Goal: Use online tool/utility: Utilize a website feature to perform a specific function

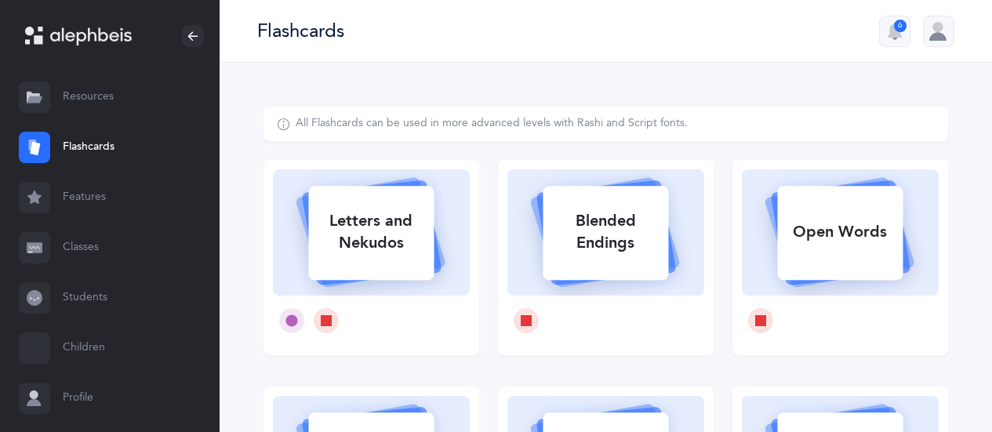
click at [357, 190] on rect at bounding box center [371, 233] width 125 height 94
select select
select select "single"
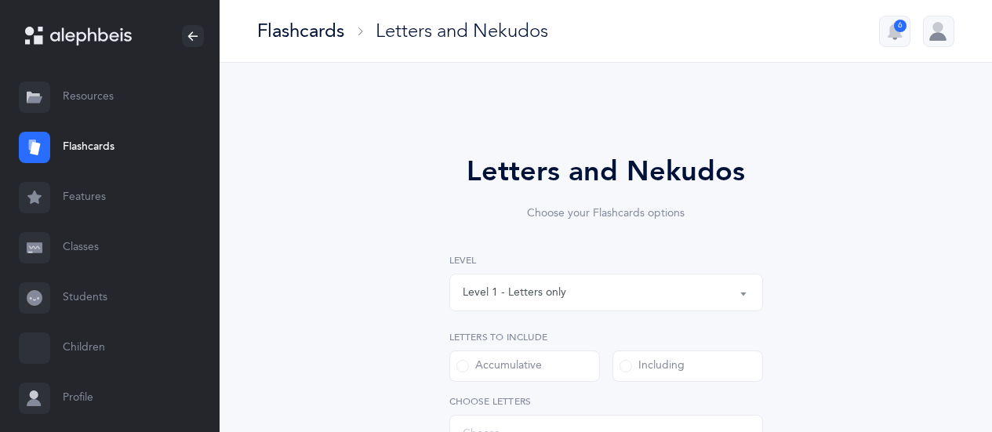
select select "27"
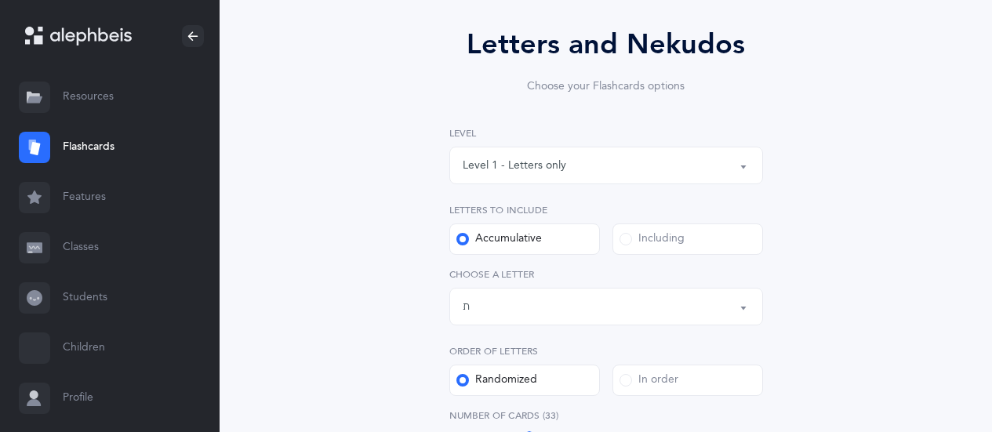
scroll to position [235, 0]
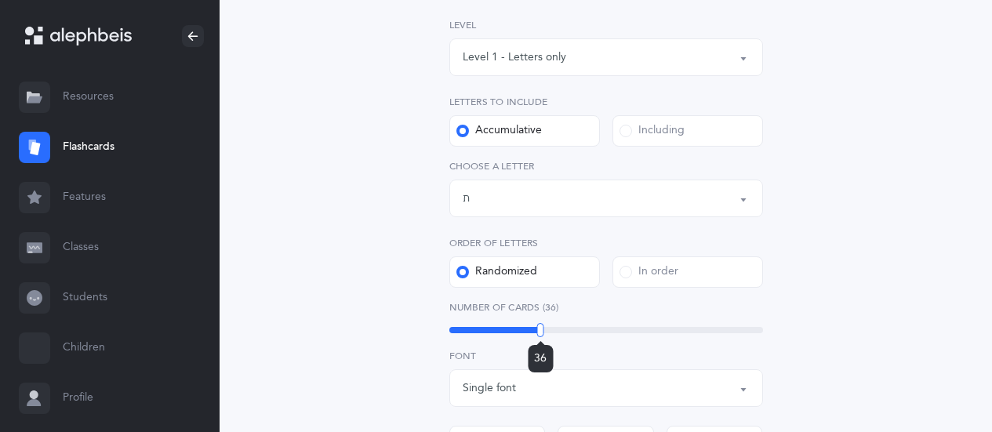
drag, startPoint x: 528, startPoint y: 328, endPoint x: 540, endPoint y: 330, distance: 11.9
click at [540, 330] on div at bounding box center [540, 330] width 7 height 14
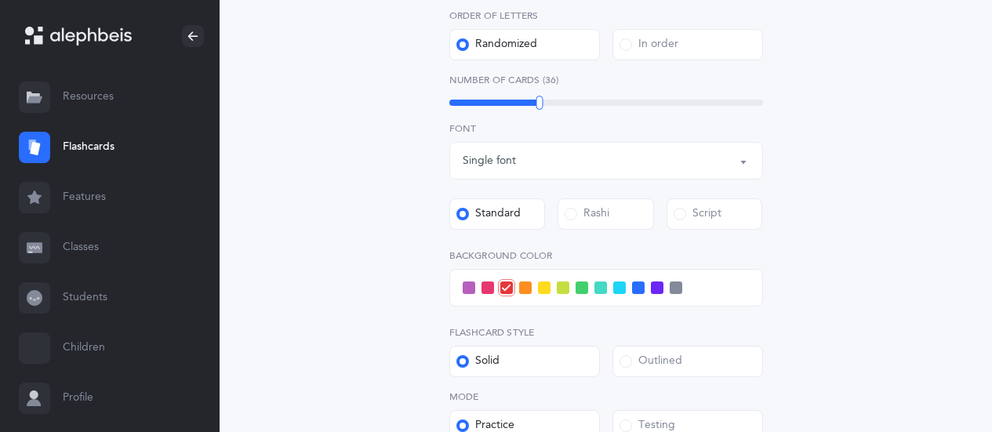
scroll to position [470, 0]
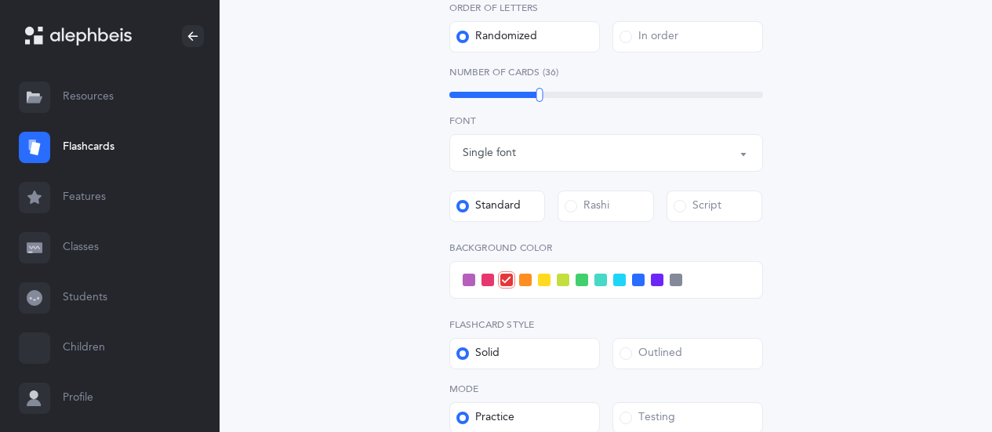
click at [636, 281] on span at bounding box center [638, 280] width 13 height 13
click at [0, 0] on input "checkbox" at bounding box center [0, 0] width 0 height 0
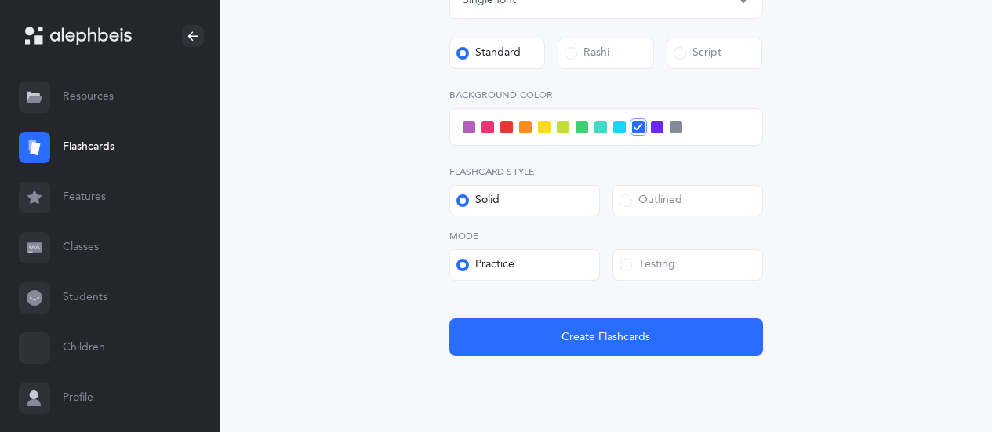
scroll to position [627, 0]
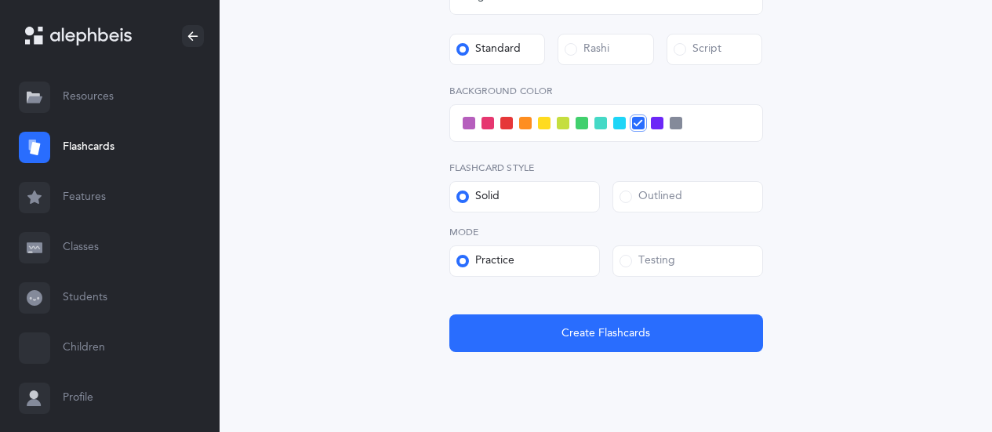
click at [644, 262] on div "Testing" at bounding box center [647, 261] width 56 height 16
click at [0, 0] on input "Testing" at bounding box center [0, 0] width 0 height 0
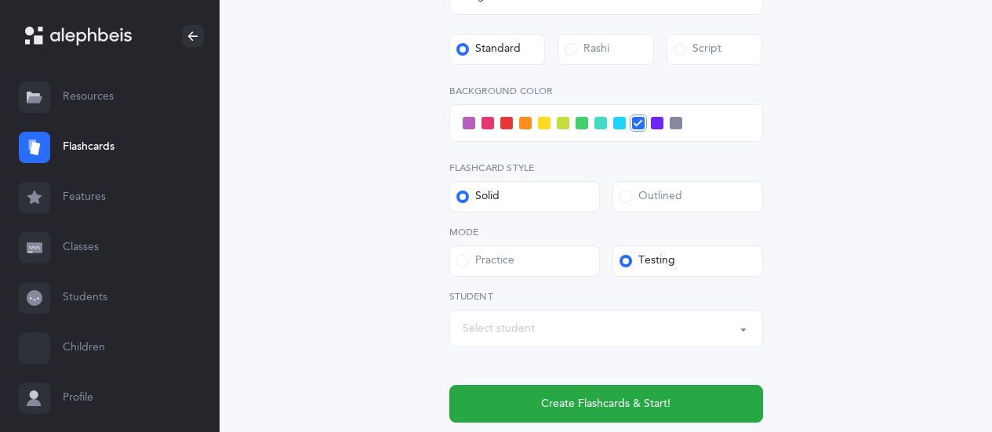
click at [512, 327] on div "Select student" at bounding box center [499, 329] width 72 height 16
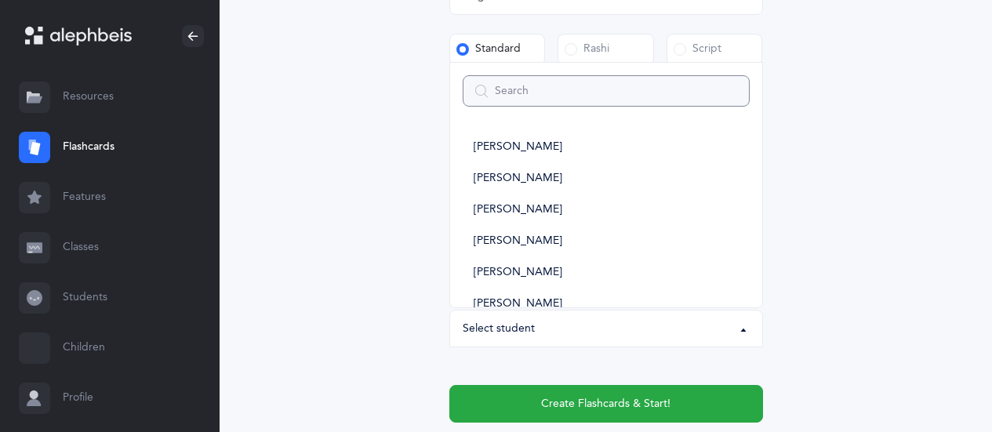
type input "1"
select select
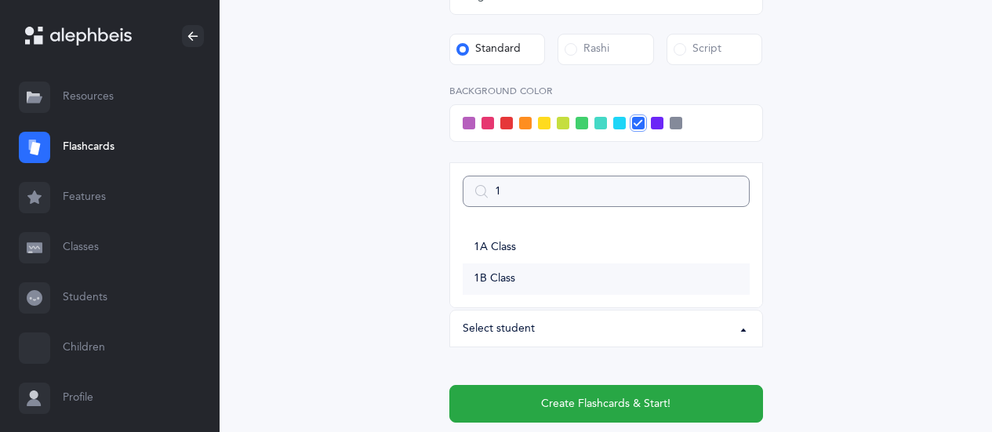
type input "1"
click at [506, 270] on link "1B Class" at bounding box center [606, 278] width 287 height 31
select select "14645"
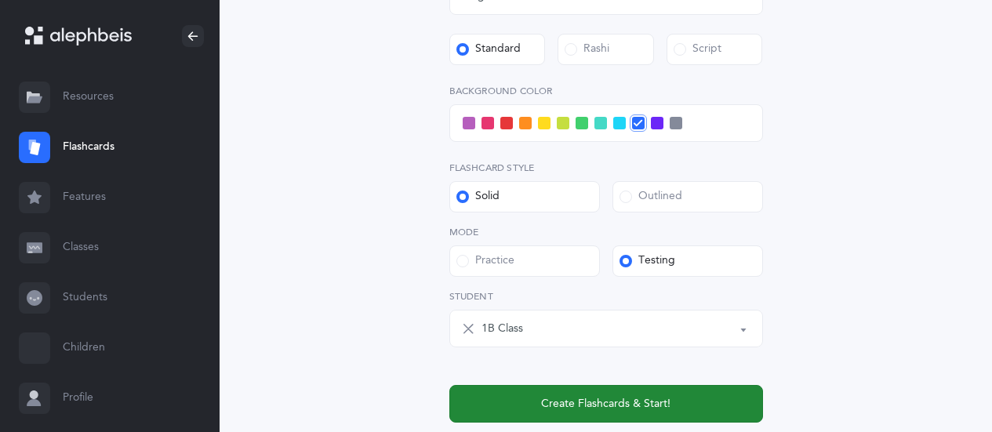
click at [586, 394] on button "Create Flashcards & Start!" at bounding box center [606, 404] width 314 height 38
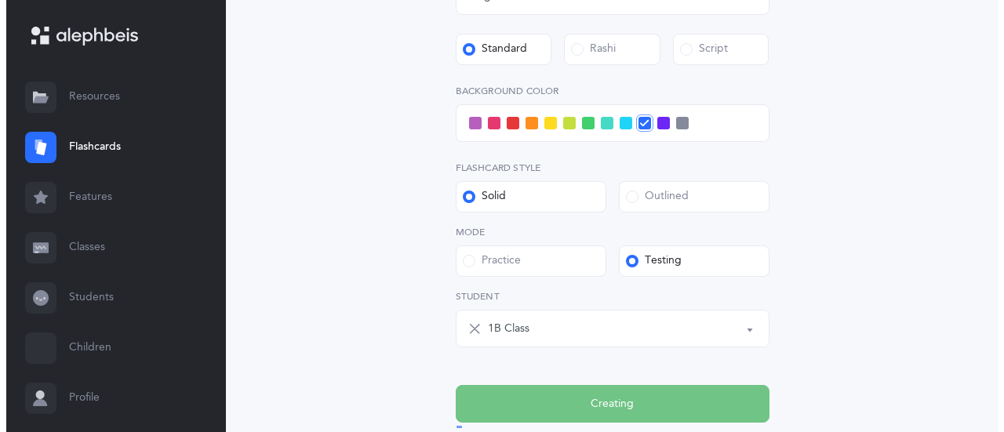
scroll to position [0, 0]
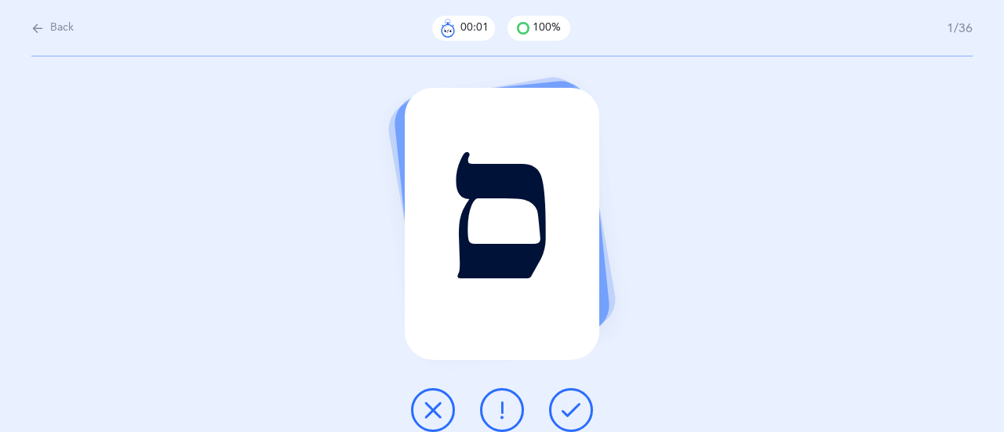
click at [569, 405] on icon at bounding box center [570, 410] width 19 height 19
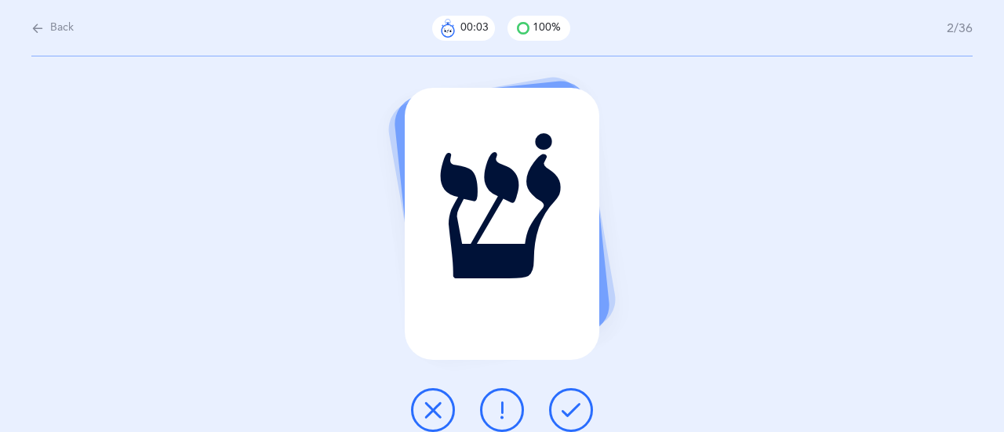
click at [569, 405] on icon at bounding box center [570, 410] width 19 height 19
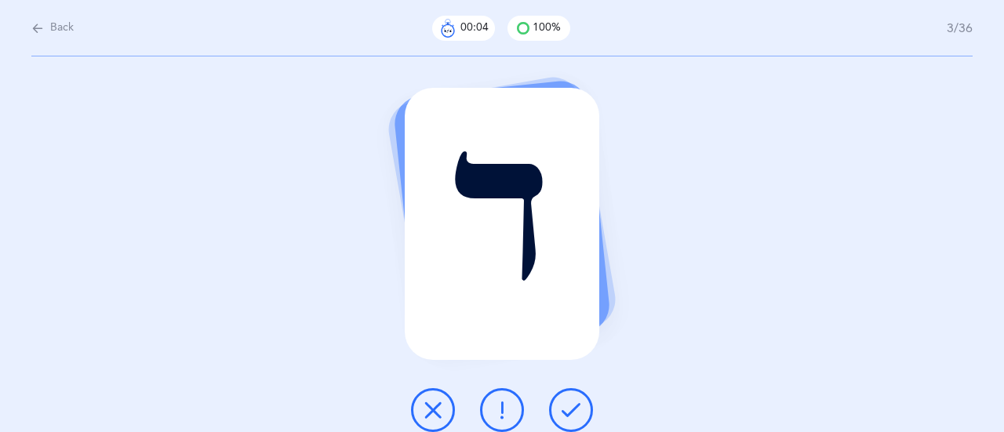
click at [569, 405] on icon at bounding box center [570, 410] width 19 height 19
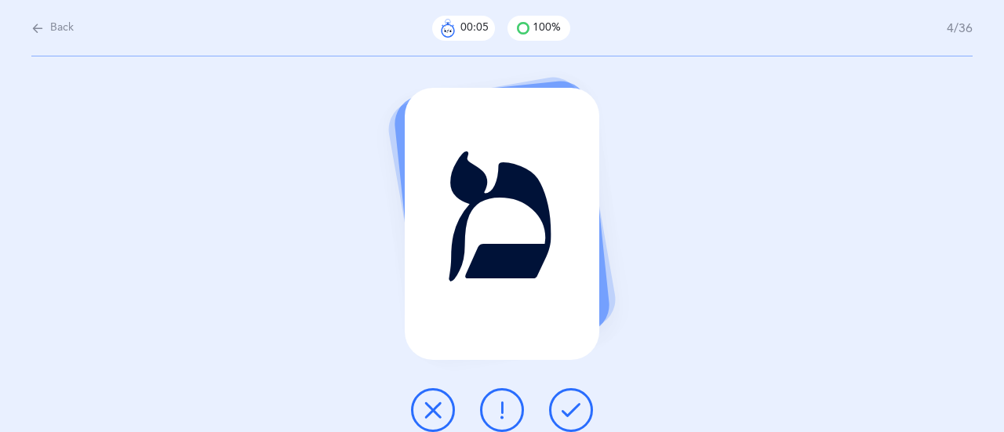
click at [569, 405] on icon at bounding box center [570, 410] width 19 height 19
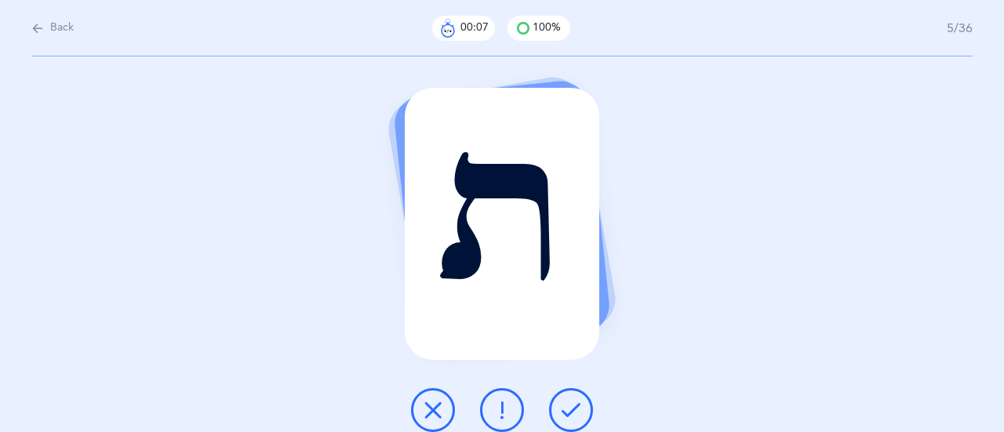
click at [572, 408] on icon at bounding box center [570, 410] width 19 height 19
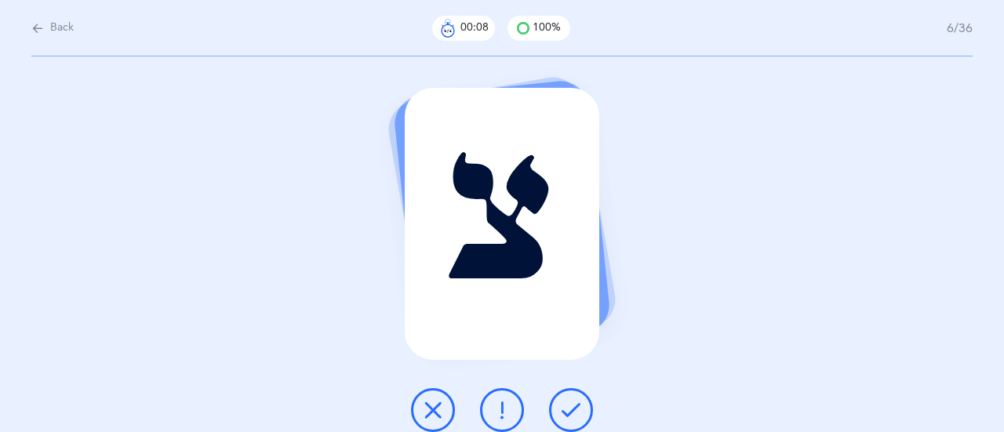
click at [572, 408] on icon at bounding box center [570, 410] width 19 height 19
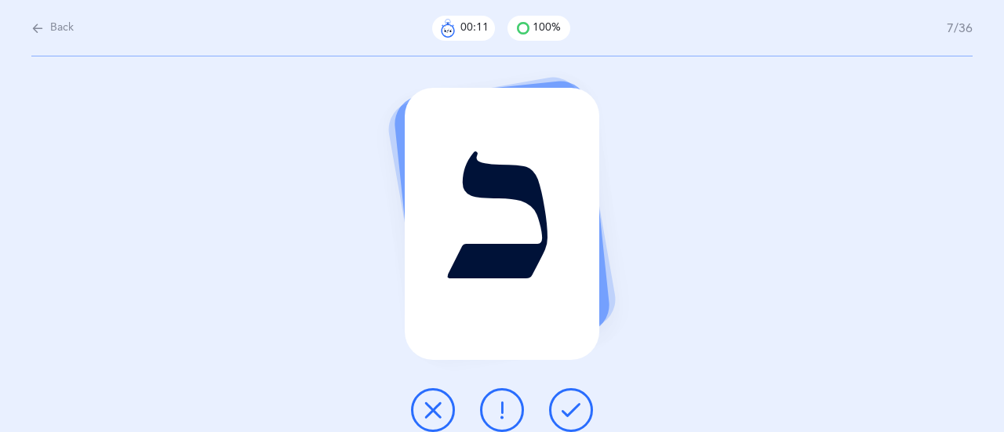
click at [572, 408] on icon at bounding box center [570, 410] width 19 height 19
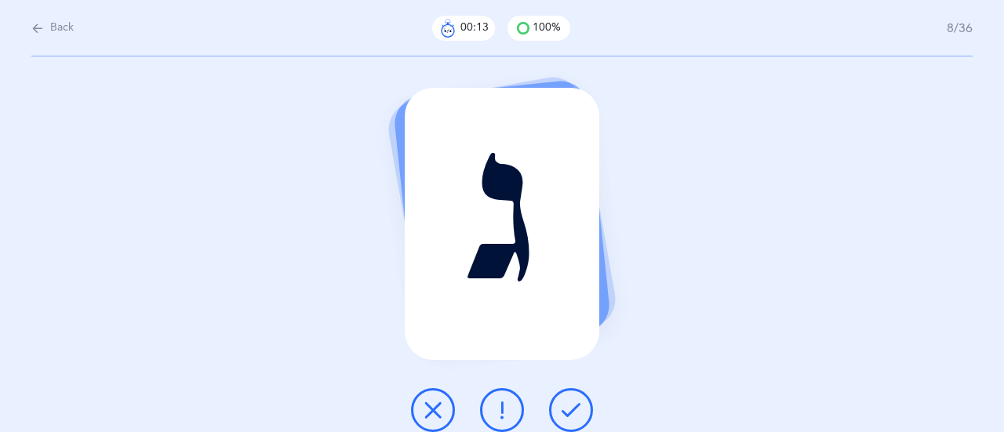
click at [572, 408] on icon at bounding box center [570, 410] width 19 height 19
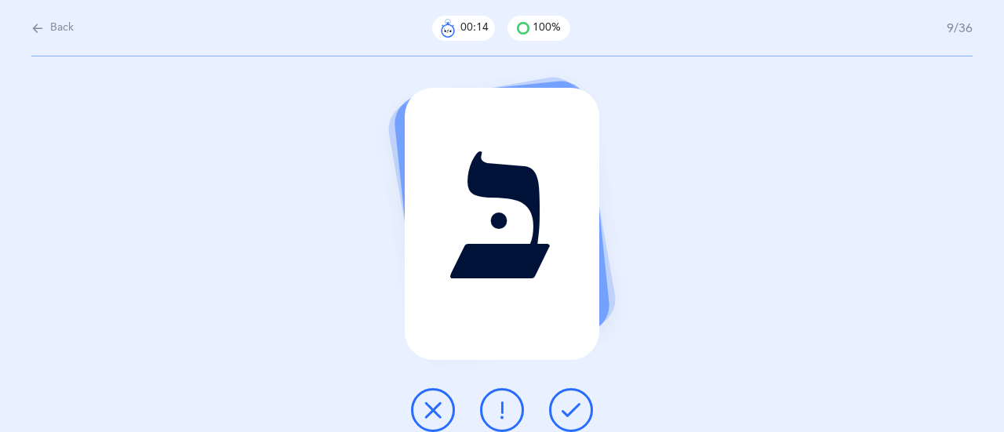
click at [572, 408] on icon at bounding box center [570, 410] width 19 height 19
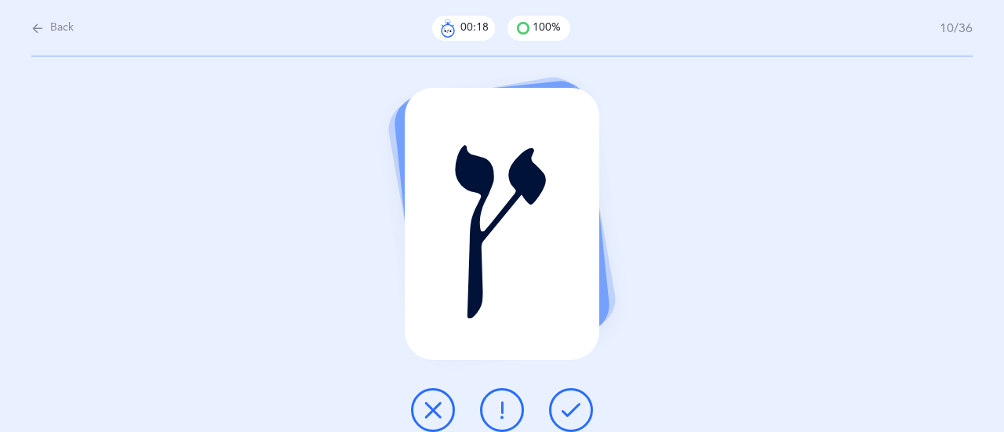
click at [572, 408] on icon at bounding box center [570, 410] width 19 height 19
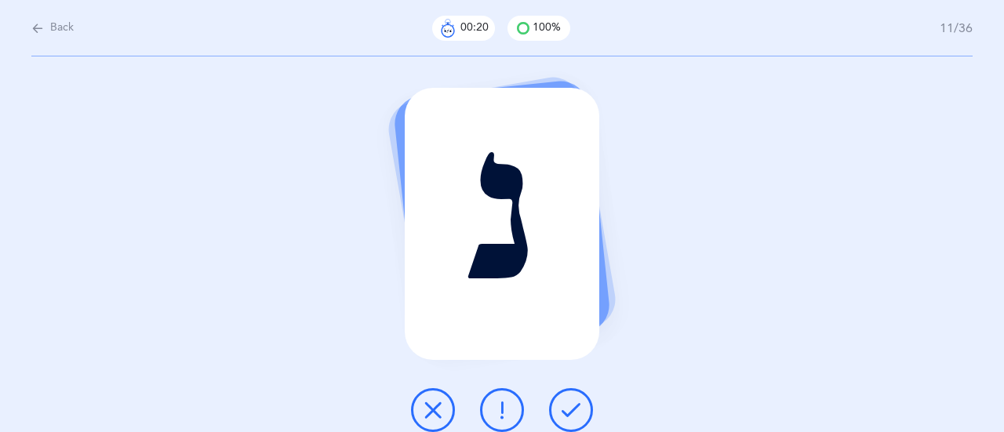
click at [572, 408] on icon at bounding box center [570, 410] width 19 height 19
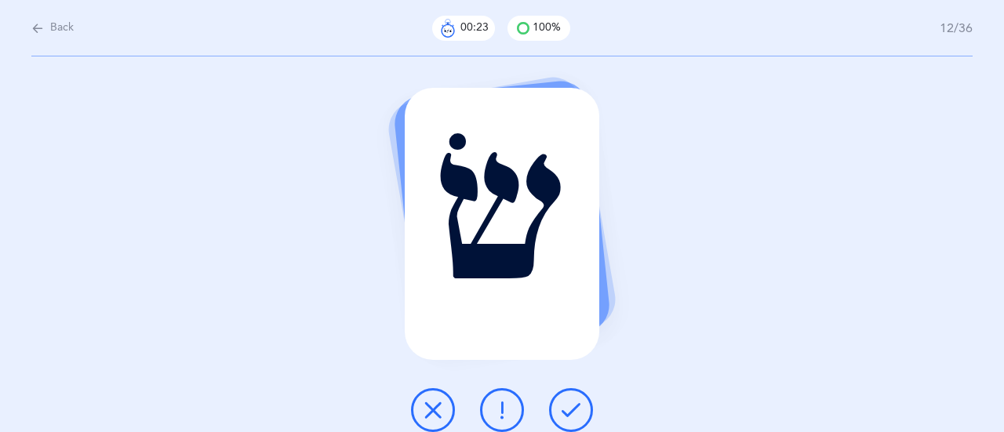
click at [572, 408] on icon at bounding box center [570, 410] width 19 height 19
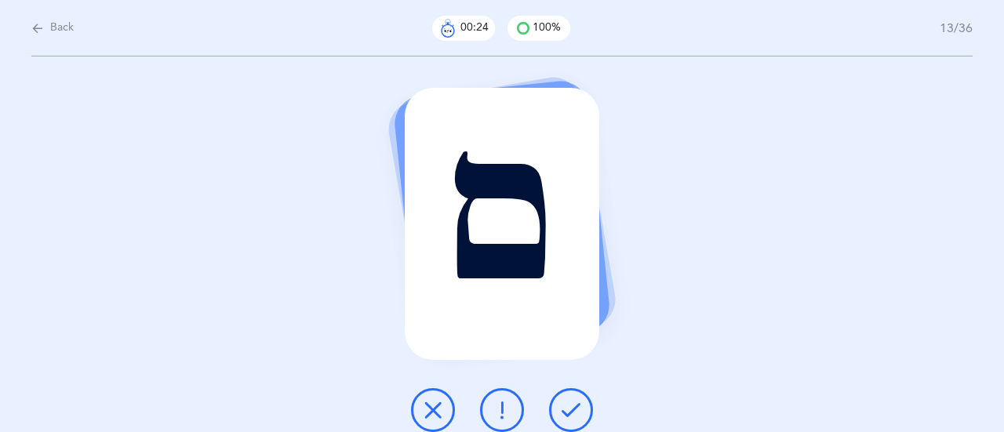
click at [572, 408] on icon at bounding box center [570, 410] width 19 height 19
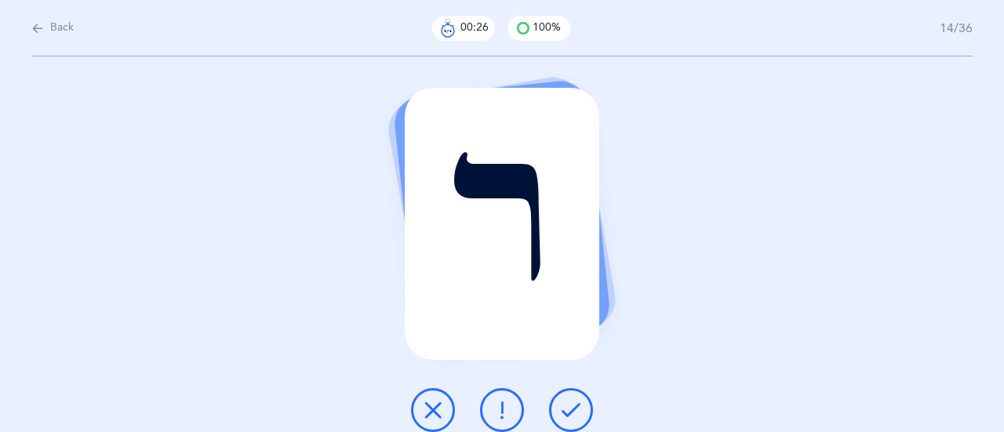
click at [572, 408] on icon at bounding box center [570, 410] width 19 height 19
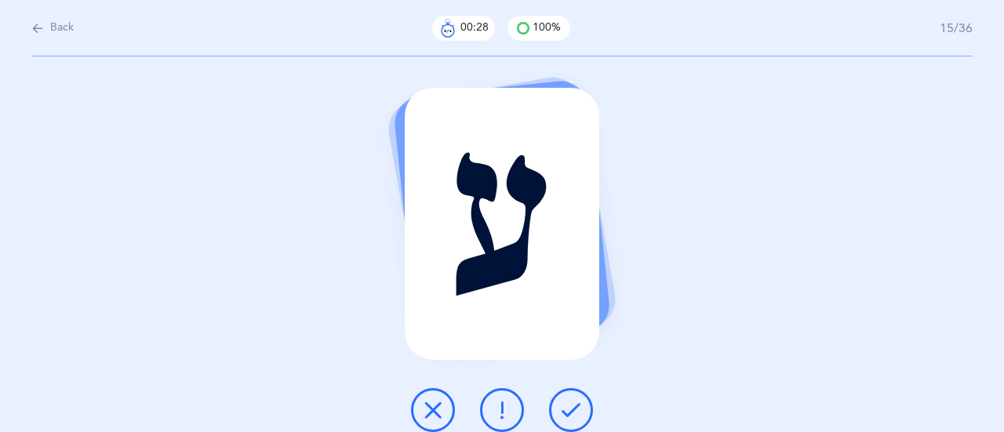
click at [572, 408] on icon at bounding box center [570, 410] width 19 height 19
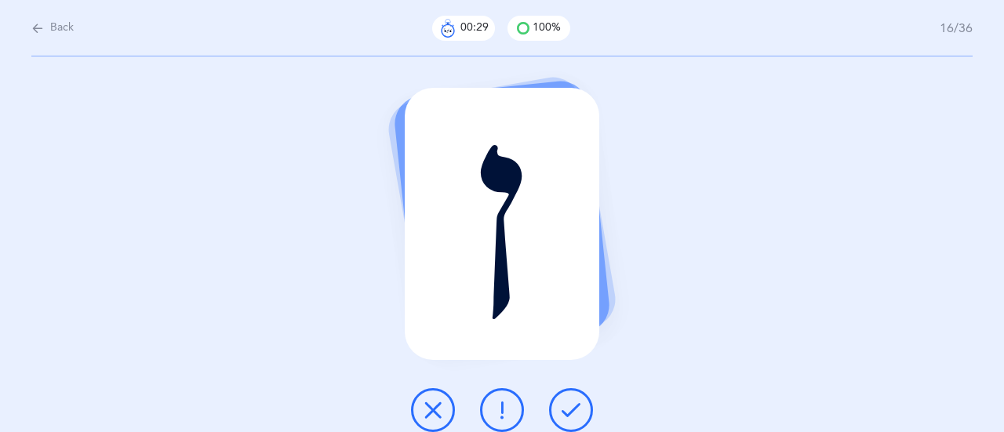
click at [572, 408] on icon at bounding box center [570, 410] width 19 height 19
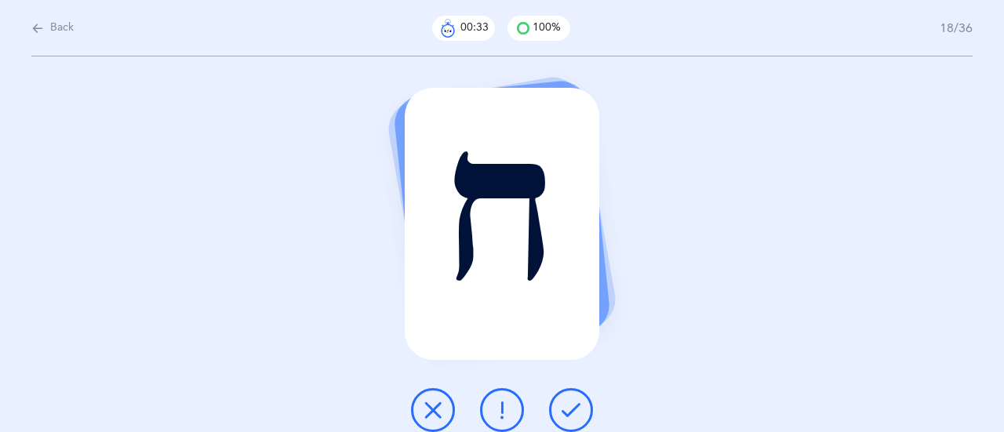
click at [572, 408] on icon at bounding box center [570, 410] width 19 height 19
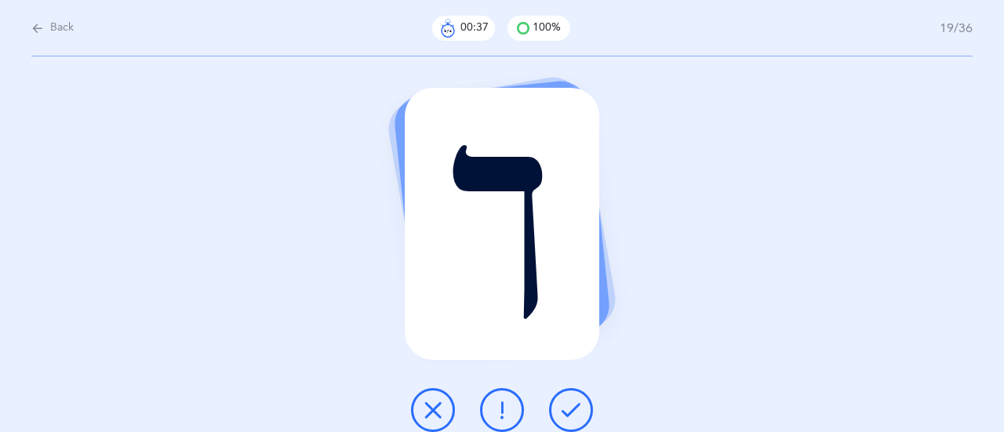
click at [575, 409] on icon at bounding box center [570, 410] width 19 height 19
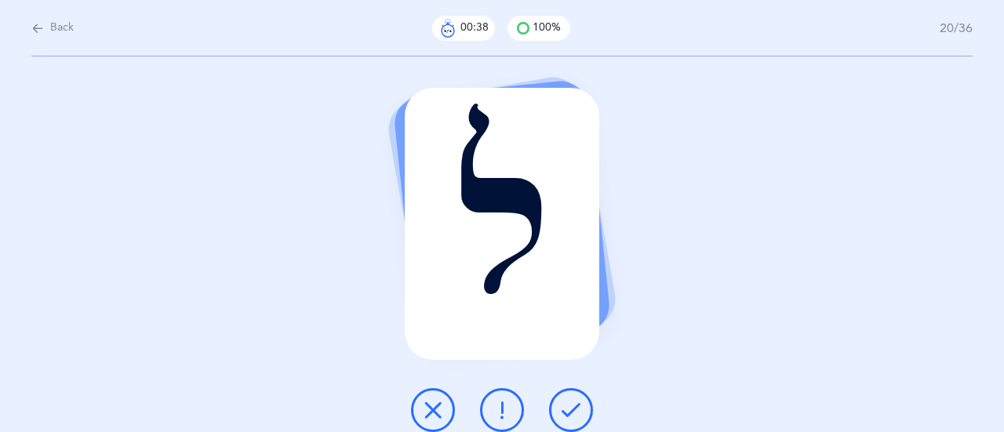
click at [575, 409] on icon at bounding box center [570, 410] width 19 height 19
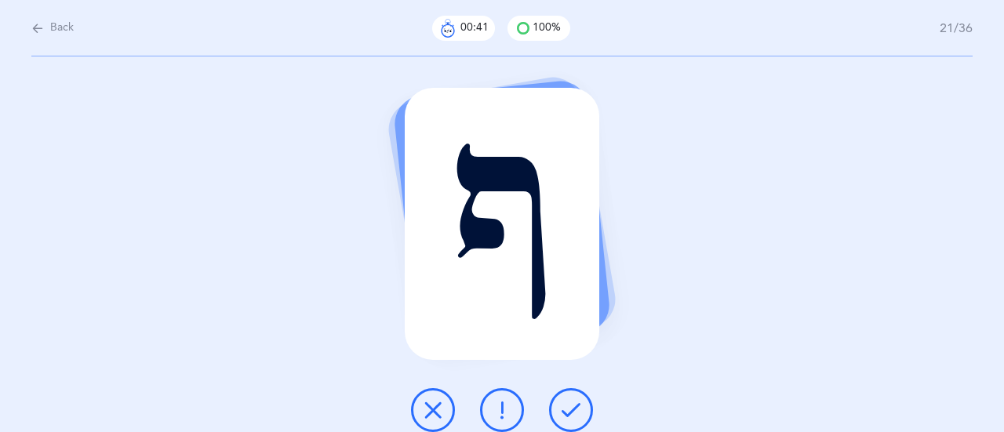
click at [575, 409] on icon at bounding box center [570, 410] width 19 height 19
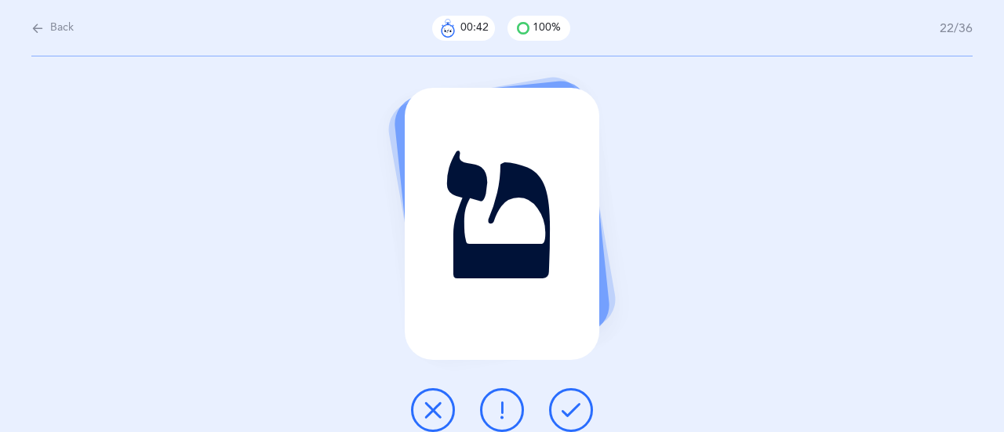
click at [575, 409] on icon at bounding box center [570, 410] width 19 height 19
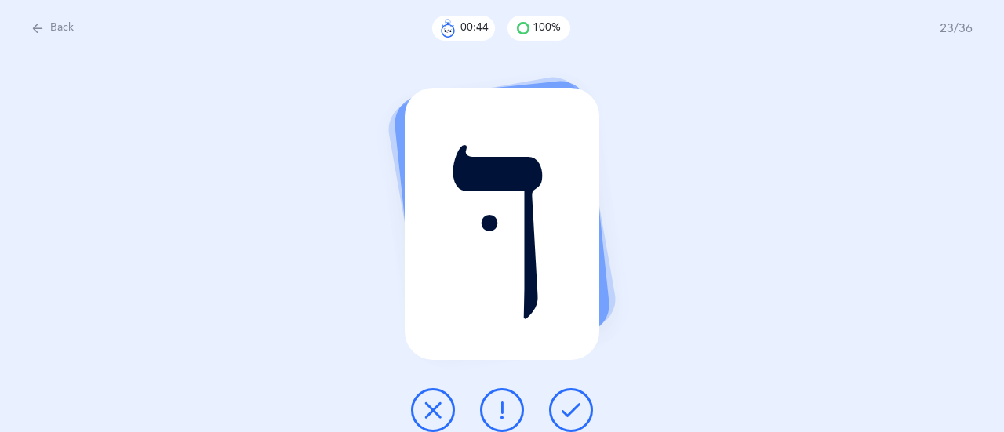
click at [575, 409] on icon at bounding box center [570, 410] width 19 height 19
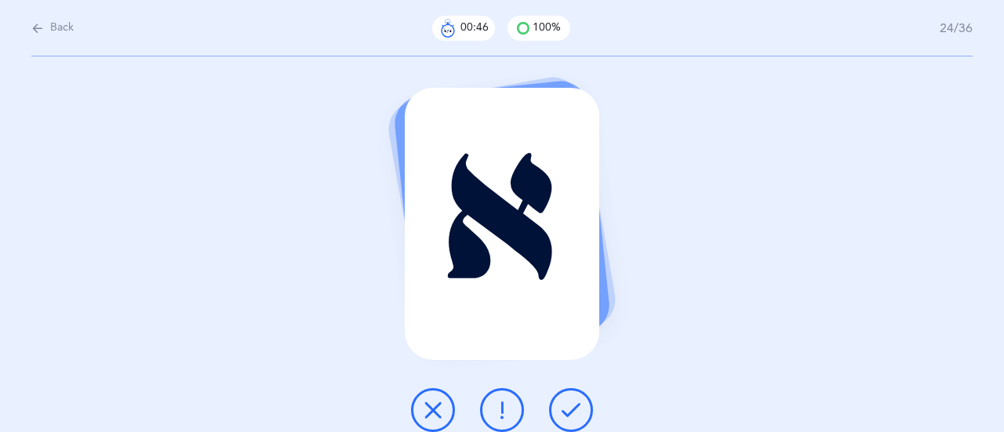
click at [575, 409] on icon at bounding box center [570, 410] width 19 height 19
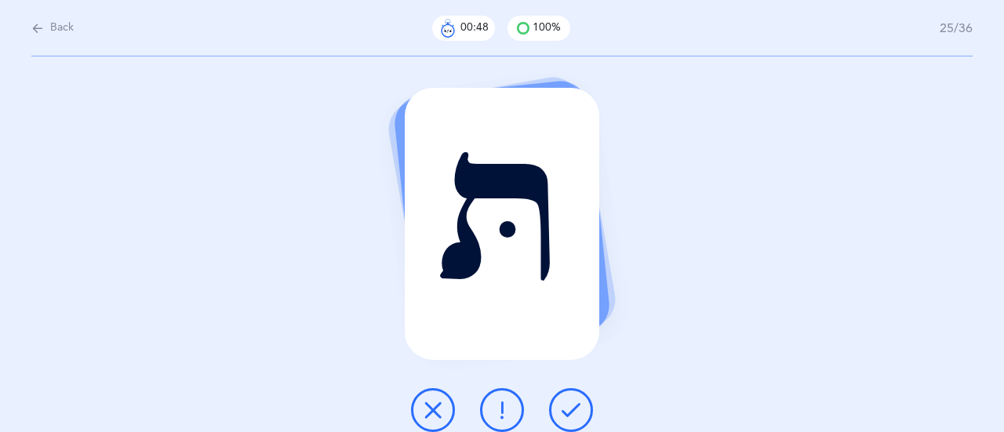
click at [575, 409] on icon at bounding box center [570, 410] width 19 height 19
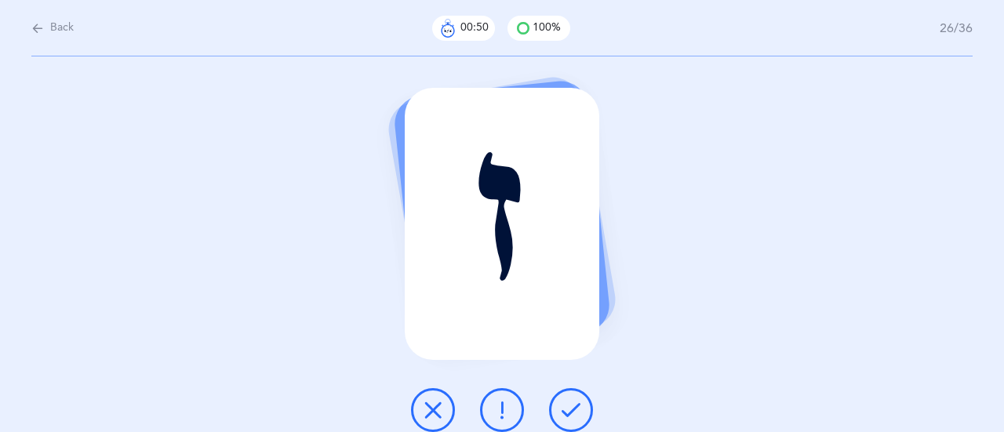
click at [575, 409] on icon at bounding box center [570, 410] width 19 height 19
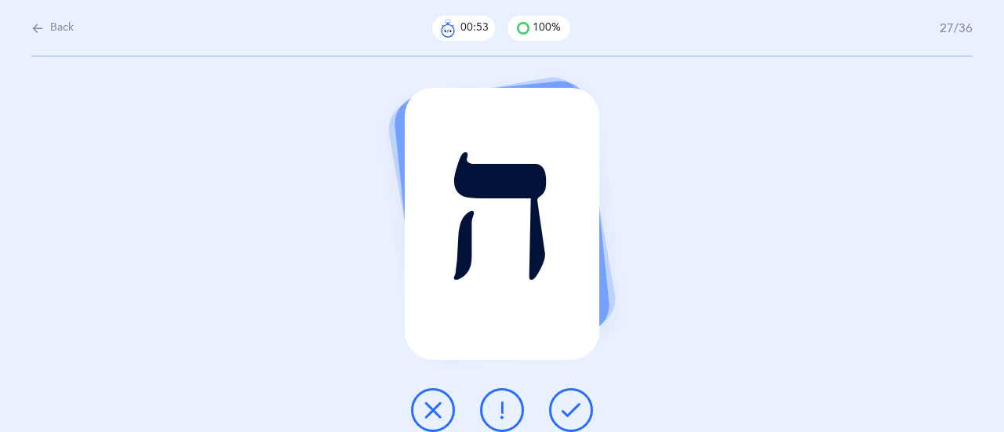
click at [554, 379] on div "ה" at bounding box center [502, 244] width 1004 height 376
click at [579, 411] on icon at bounding box center [570, 410] width 19 height 19
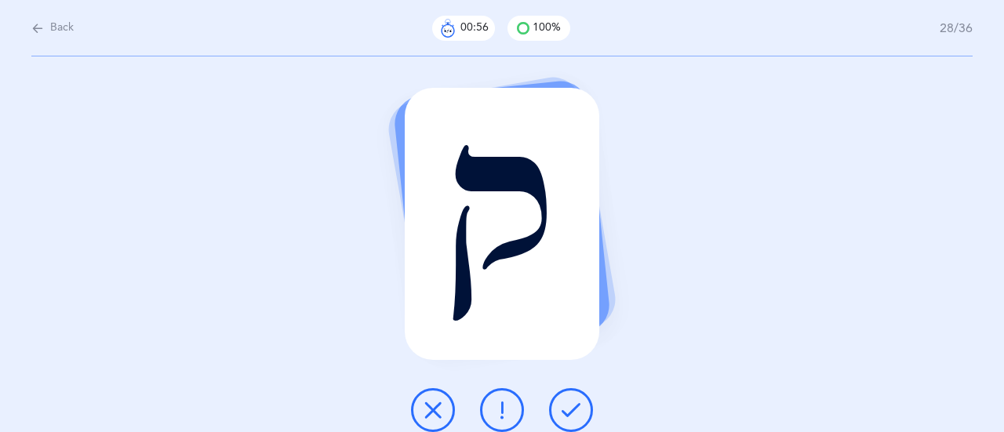
click at [573, 412] on icon at bounding box center [570, 410] width 19 height 19
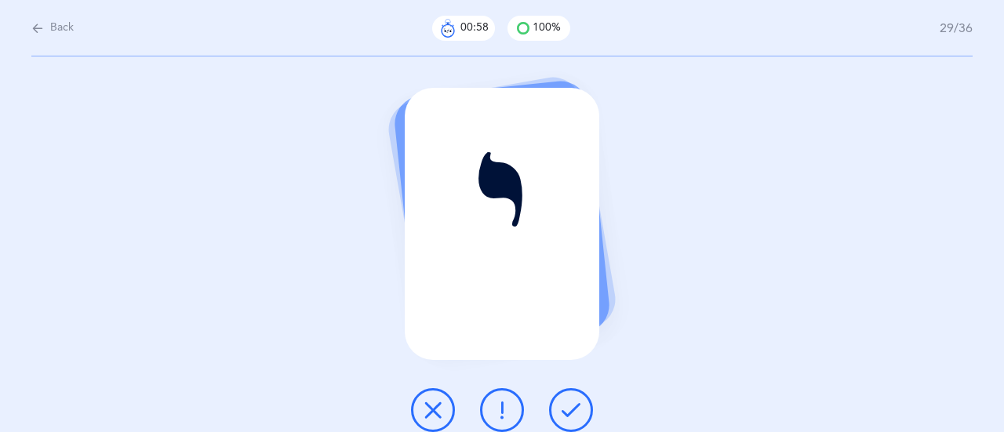
click at [573, 412] on icon at bounding box center [570, 410] width 19 height 19
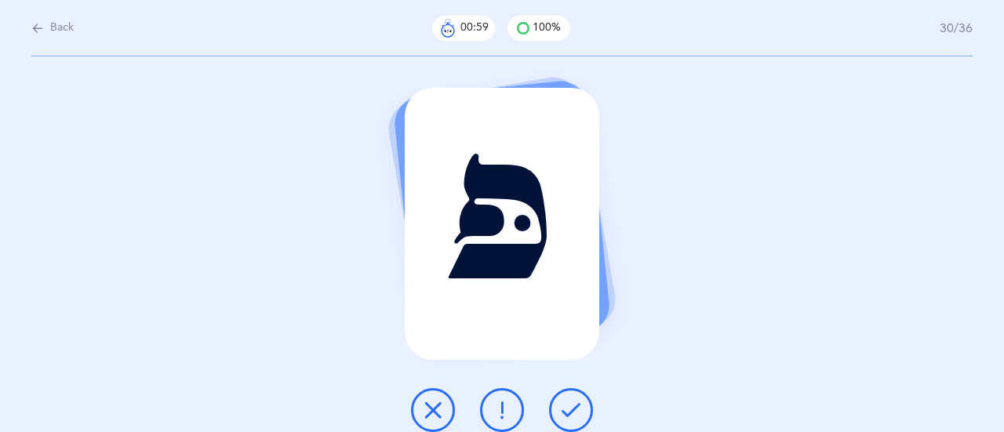
click at [573, 412] on icon at bounding box center [570, 410] width 19 height 19
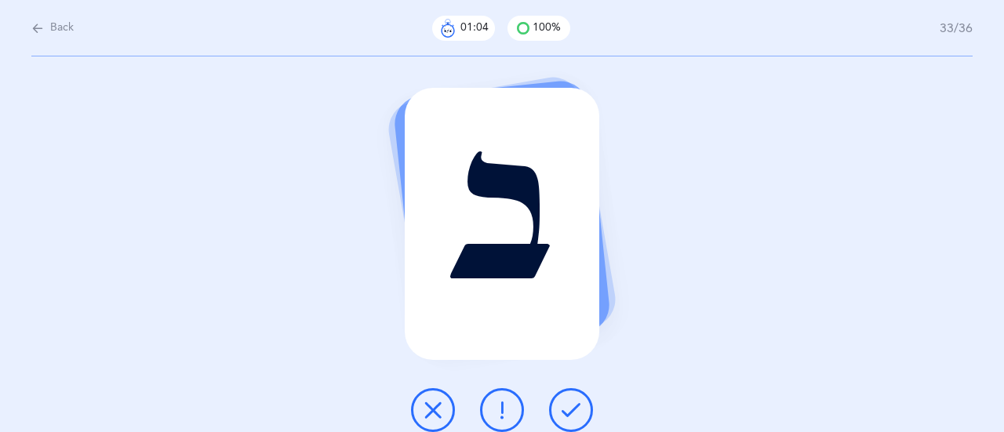
click at [573, 412] on icon at bounding box center [570, 410] width 19 height 19
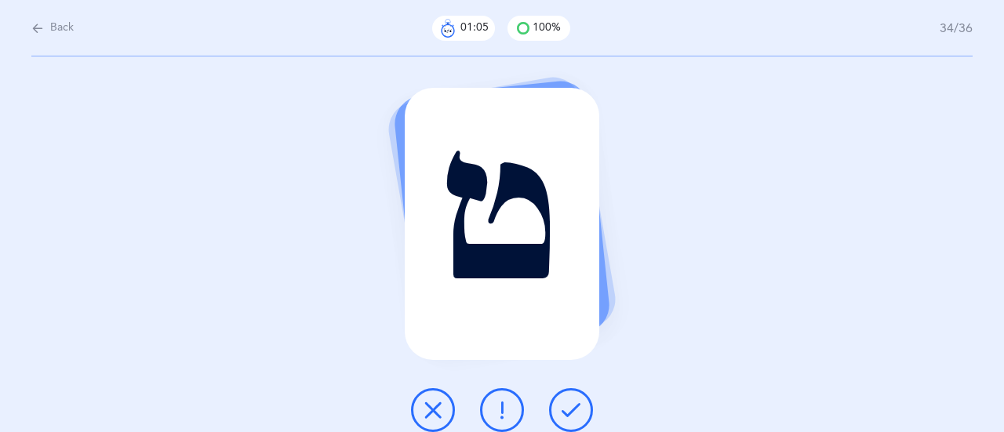
click at [573, 412] on icon at bounding box center [570, 410] width 19 height 19
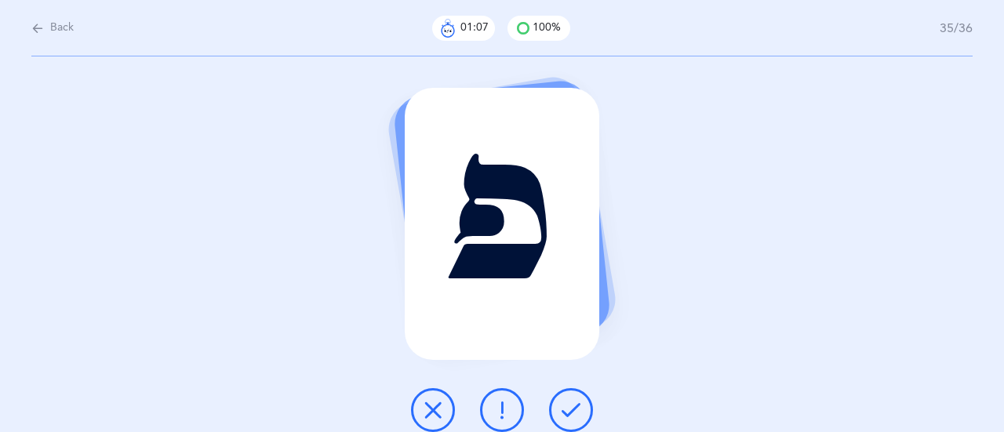
click at [573, 412] on icon at bounding box center [570, 410] width 19 height 19
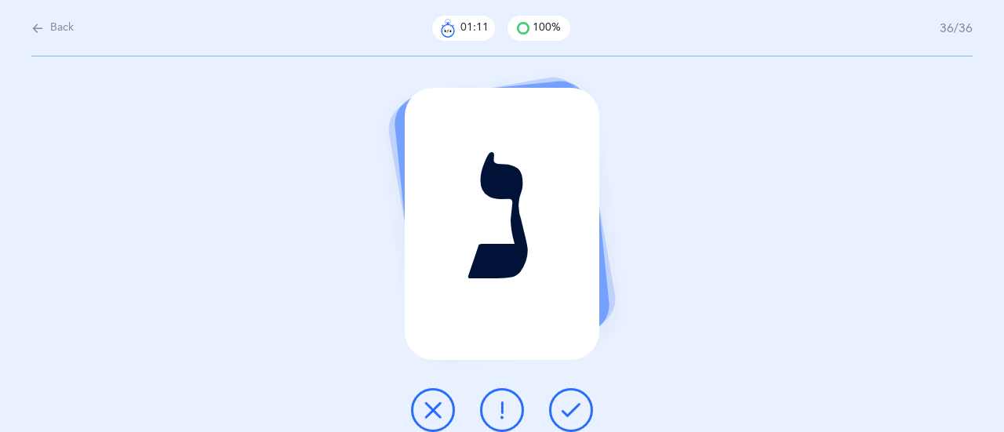
click at [573, 412] on icon at bounding box center [570, 410] width 19 height 19
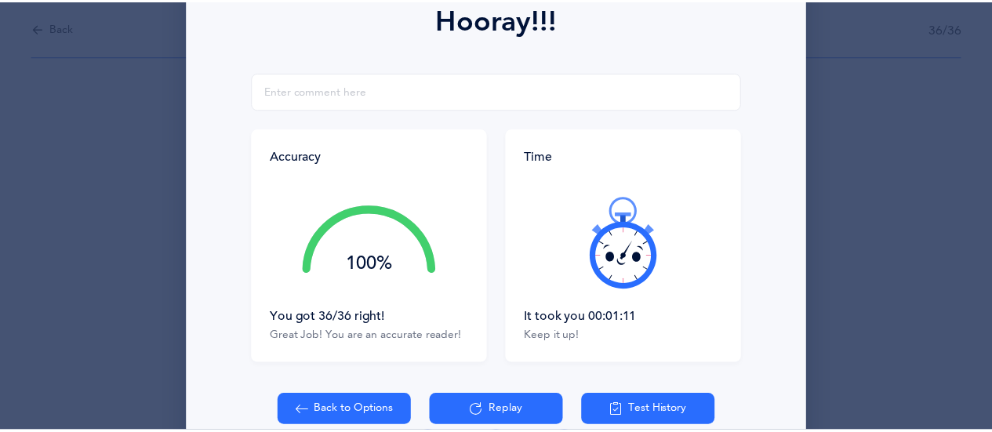
scroll to position [314, 0]
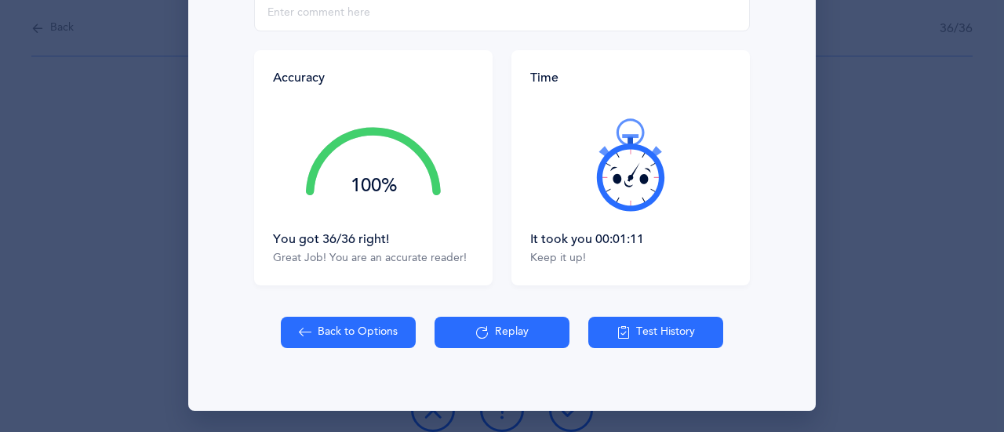
click at [372, 325] on button "Back to Options" at bounding box center [348, 332] width 135 height 31
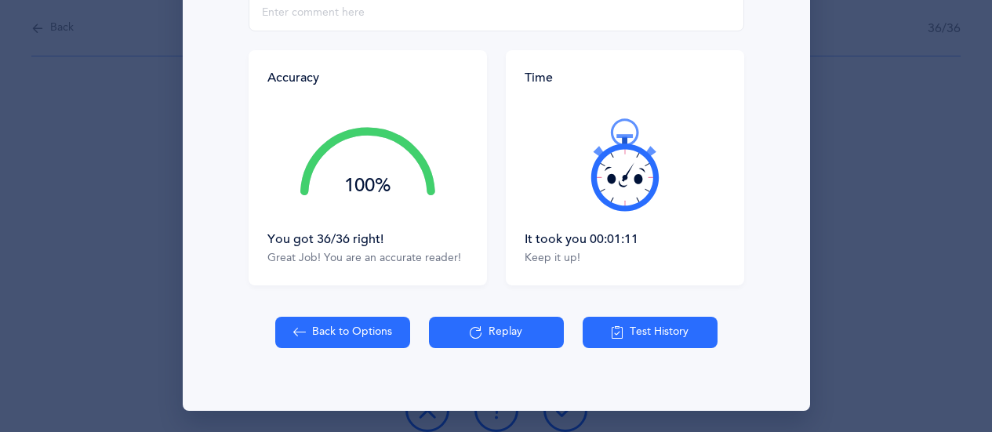
select select "27"
select select "single"
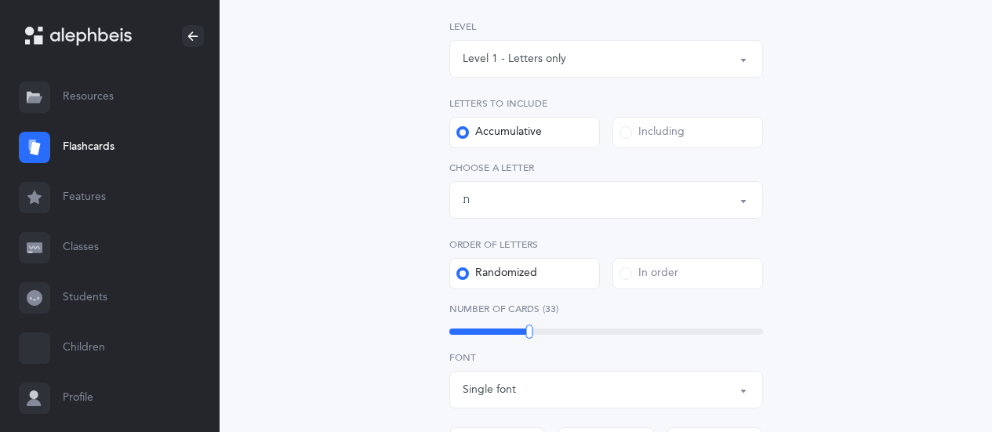
scroll to position [235, 0]
drag, startPoint x: 528, startPoint y: 328, endPoint x: 541, endPoint y: 330, distance: 12.6
click at [541, 330] on div at bounding box center [541, 330] width 7 height 14
click at [782, 309] on div "Letters and Nekudos Choose your Flashcards options Level 1 - Letters only Level…" at bounding box center [605, 364] width 401 height 899
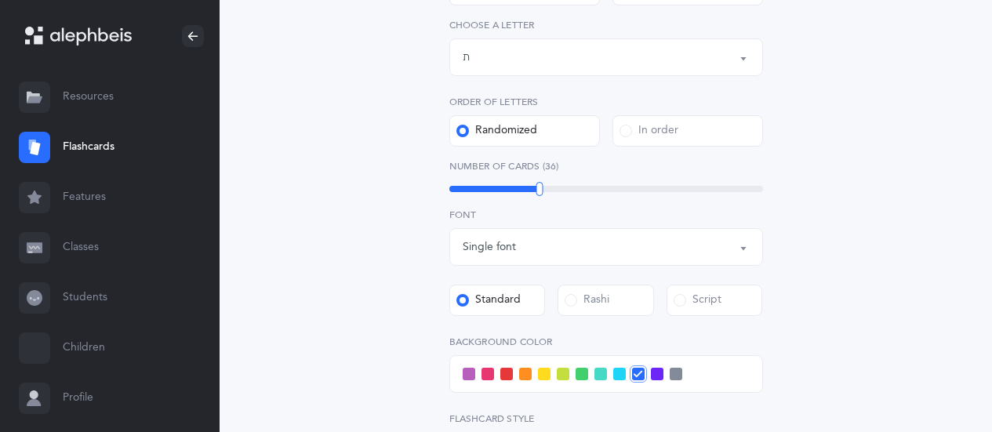
scroll to position [392, 0]
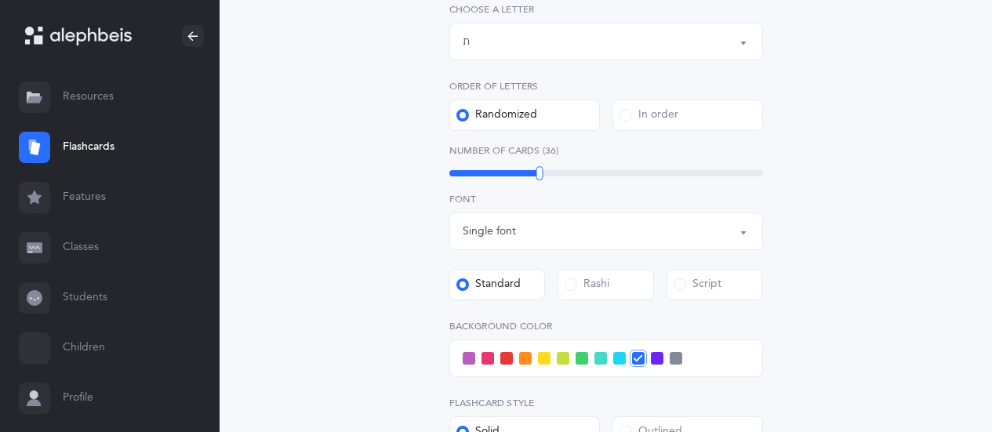
click at [523, 358] on span at bounding box center [525, 358] width 13 height 13
click at [0, 0] on input "checkbox" at bounding box center [0, 0] width 0 height 0
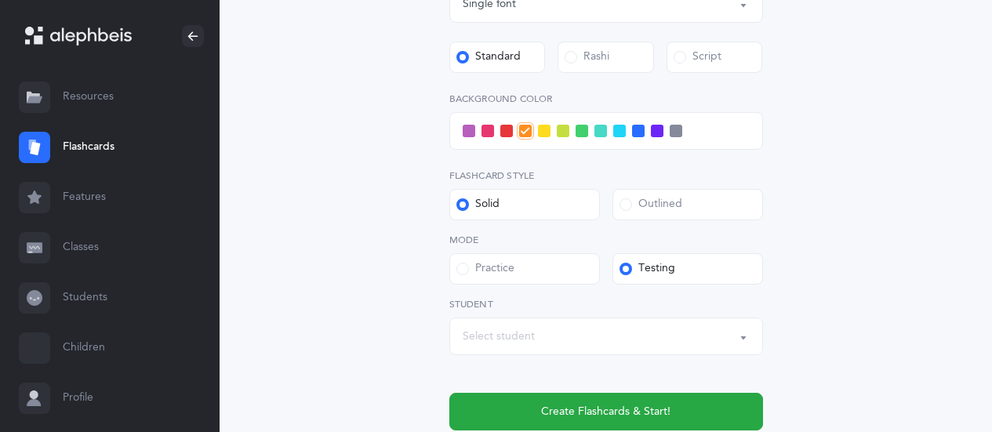
scroll to position [627, 0]
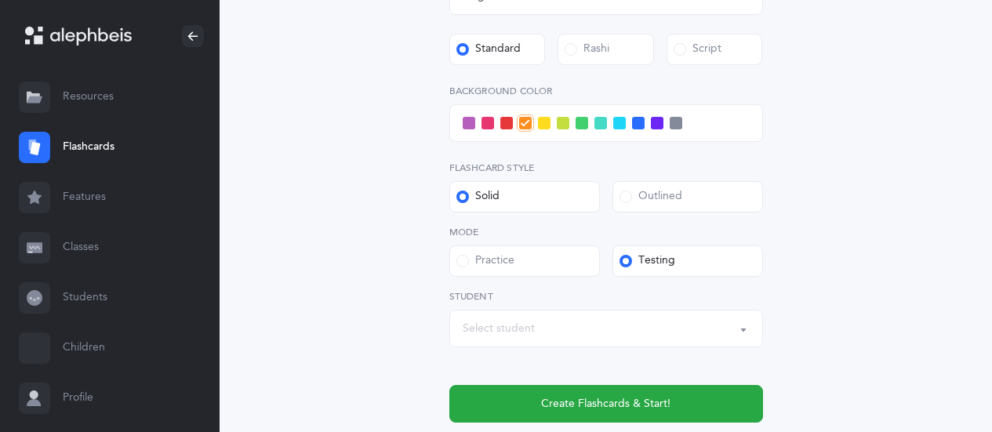
click at [563, 331] on div "Select student" at bounding box center [606, 328] width 287 height 27
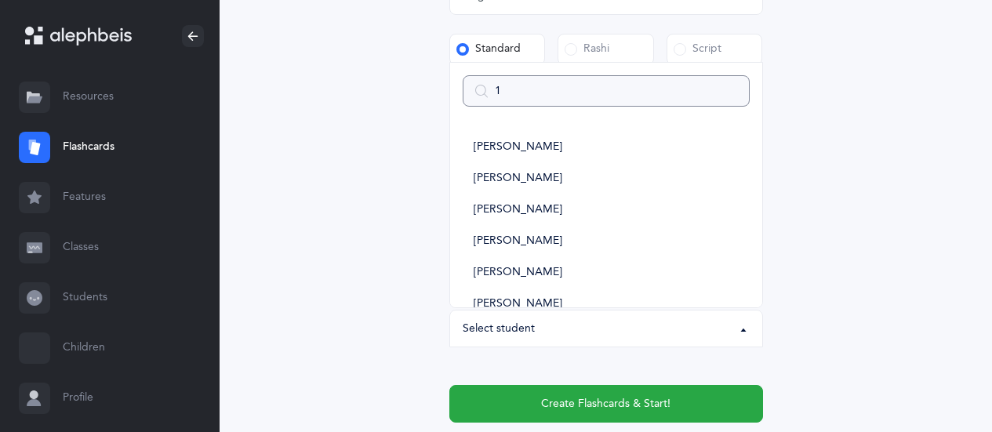
type input "1b"
select select
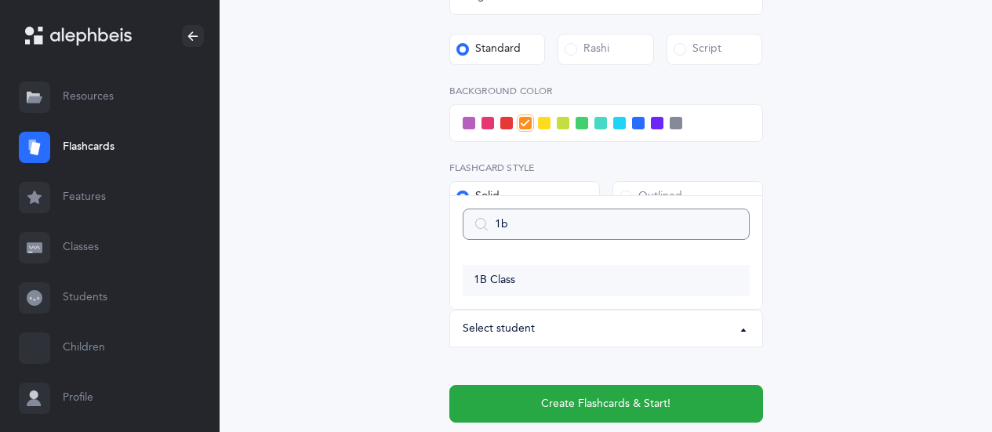
type input "1b"
click at [539, 281] on link "1B Class" at bounding box center [606, 280] width 287 height 31
select select "14645"
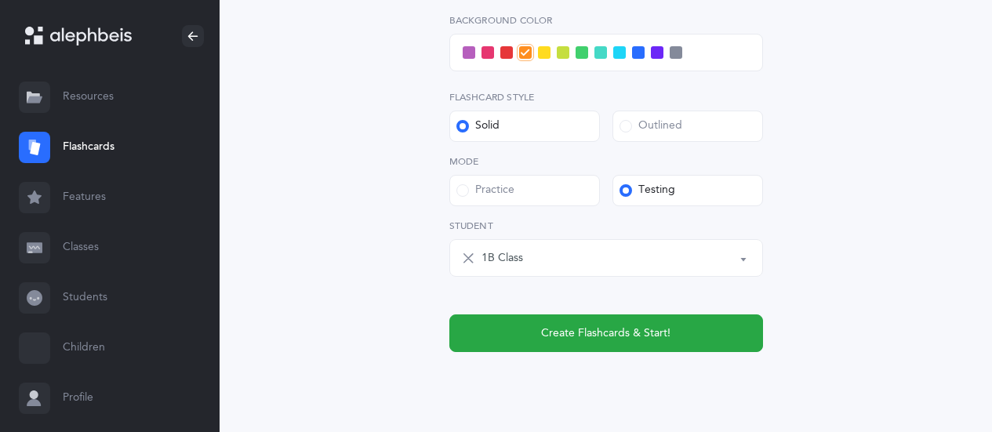
scroll to position [706, 0]
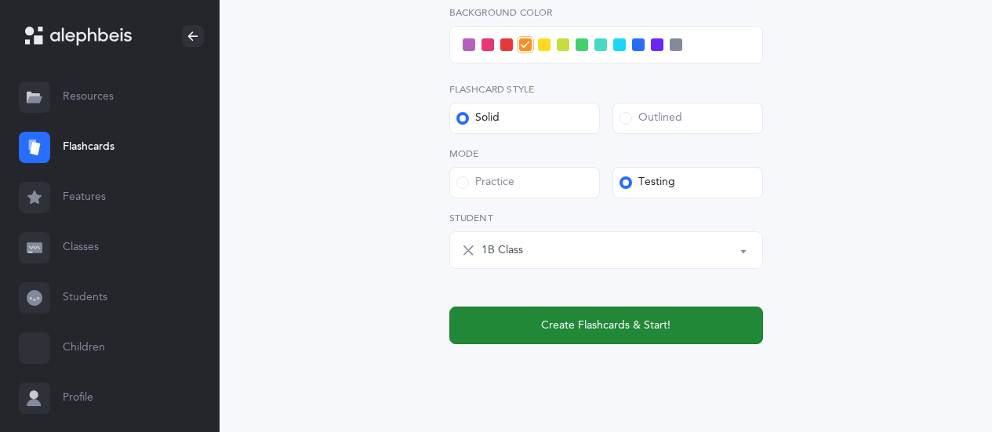
click at [591, 326] on span "Create Flashcards & Start!" at bounding box center [605, 326] width 129 height 16
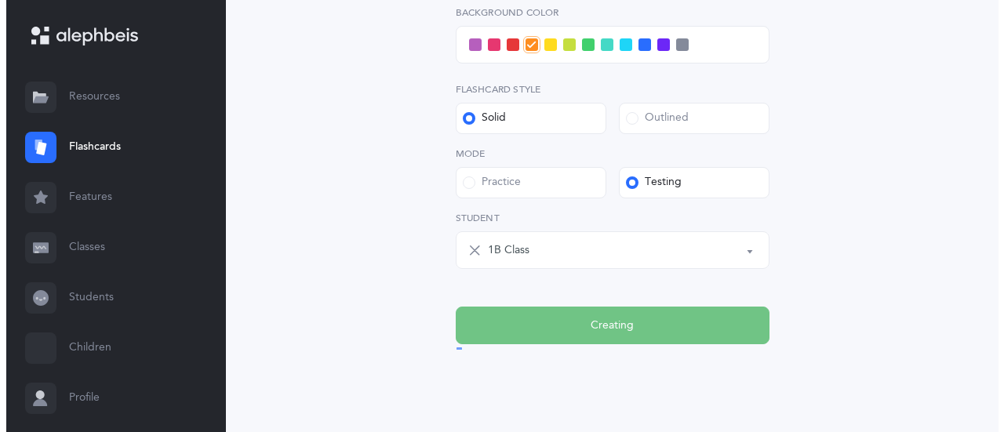
scroll to position [0, 0]
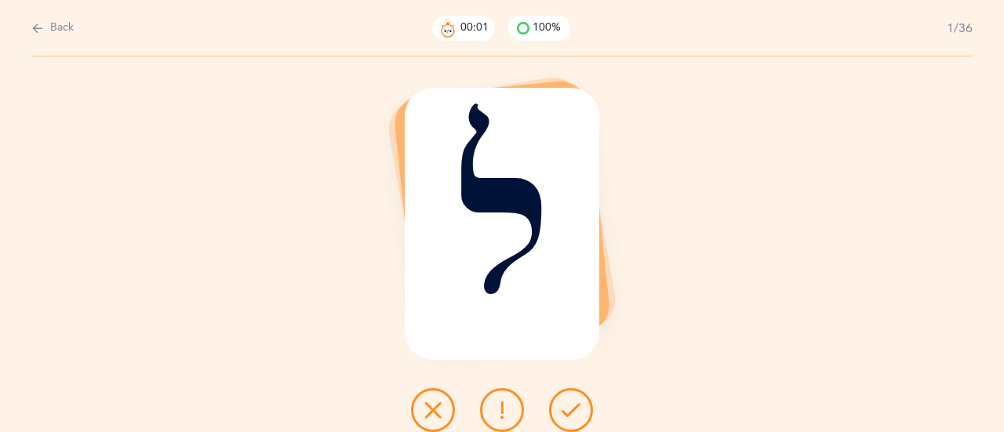
click at [574, 407] on icon at bounding box center [570, 410] width 19 height 19
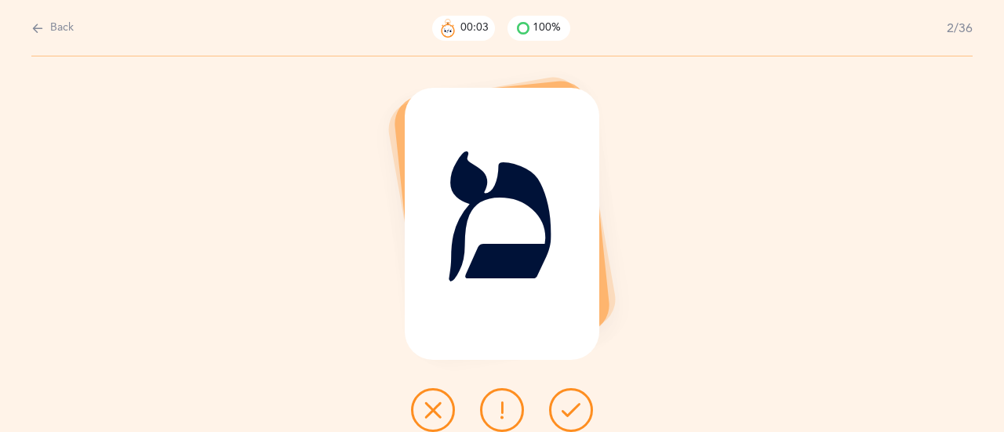
click at [574, 407] on icon at bounding box center [570, 410] width 19 height 19
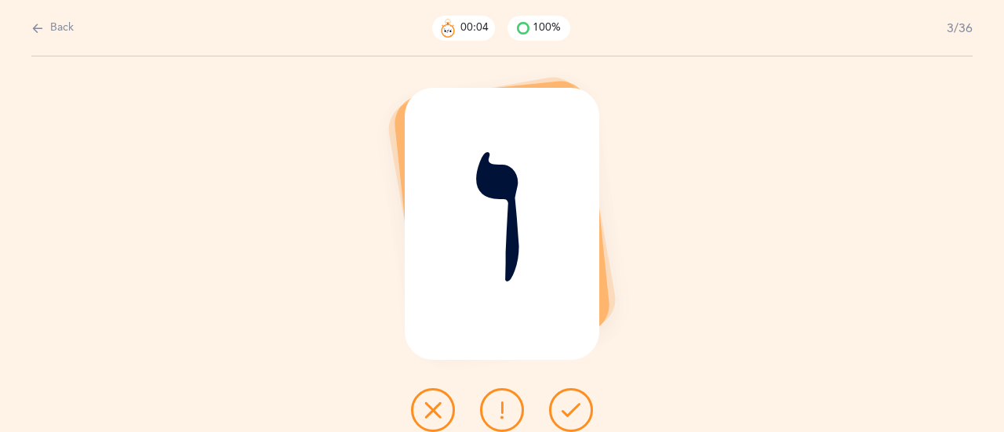
click at [574, 407] on icon at bounding box center [570, 410] width 19 height 19
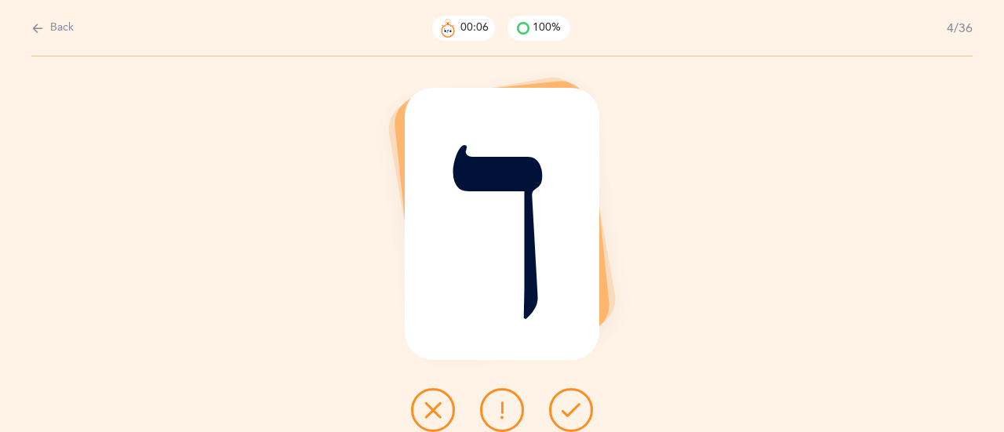
click at [574, 407] on icon at bounding box center [570, 410] width 19 height 19
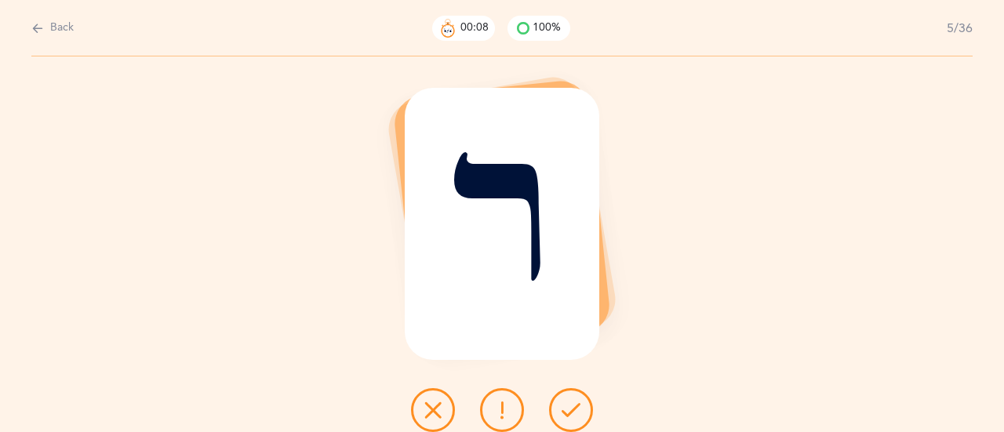
click at [574, 407] on icon at bounding box center [570, 410] width 19 height 19
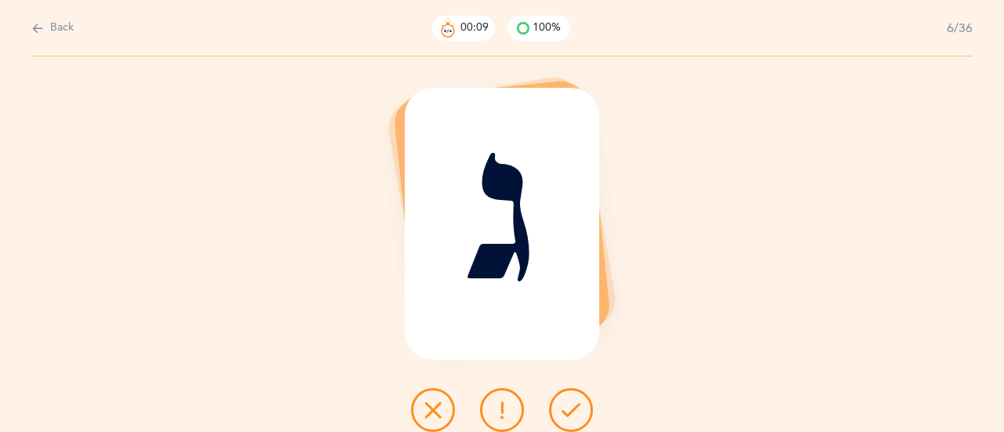
click at [574, 407] on icon at bounding box center [570, 410] width 19 height 19
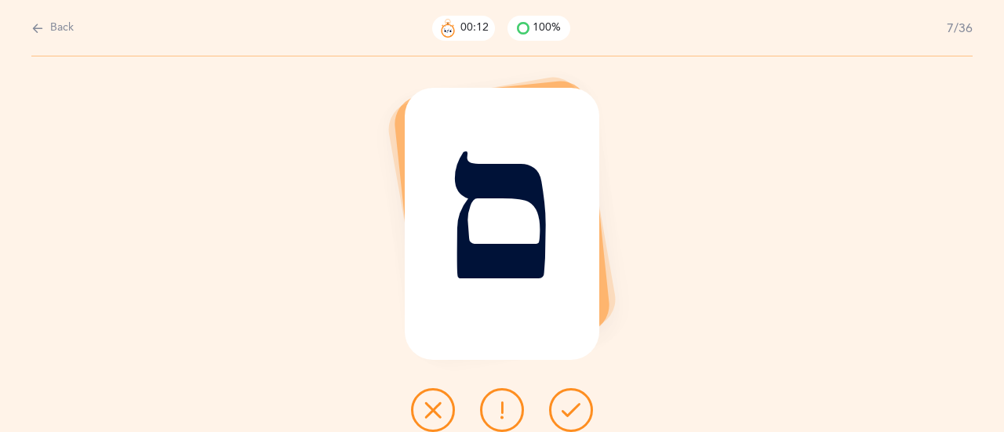
click at [574, 407] on icon at bounding box center [570, 410] width 19 height 19
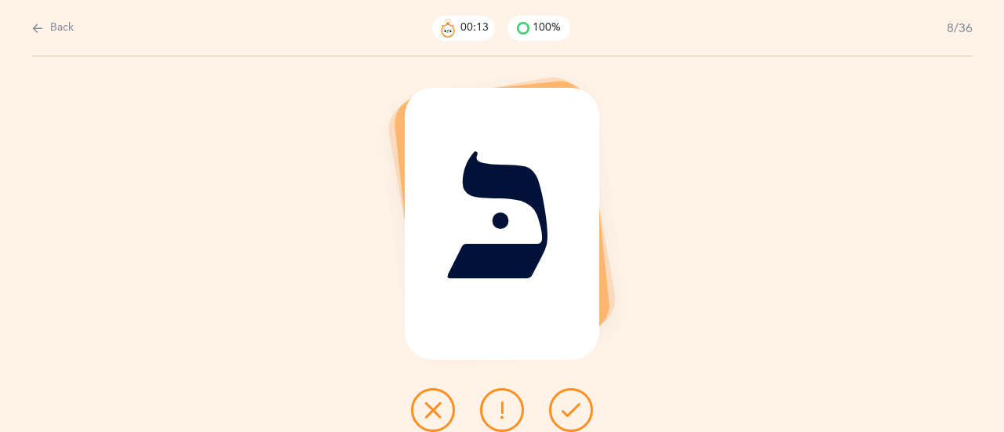
click at [574, 407] on icon at bounding box center [570, 410] width 19 height 19
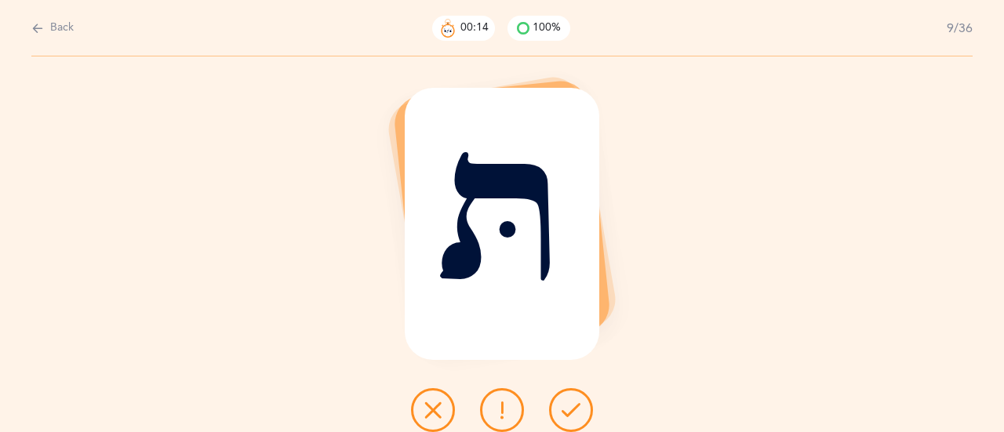
click at [574, 407] on icon at bounding box center [570, 410] width 19 height 19
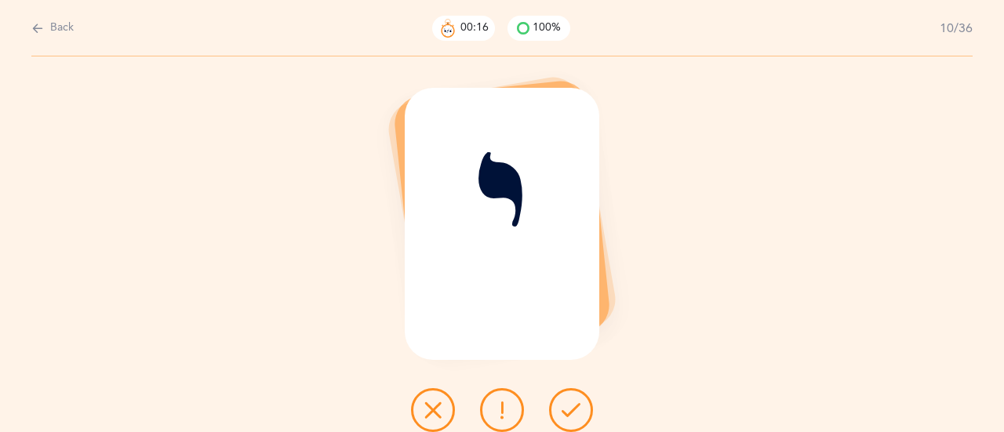
click at [574, 407] on icon at bounding box center [570, 410] width 19 height 19
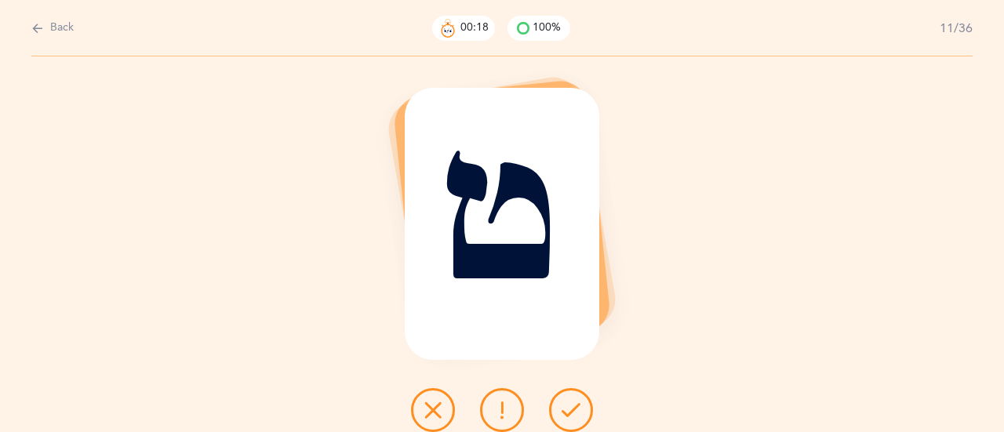
click at [574, 407] on icon at bounding box center [570, 410] width 19 height 19
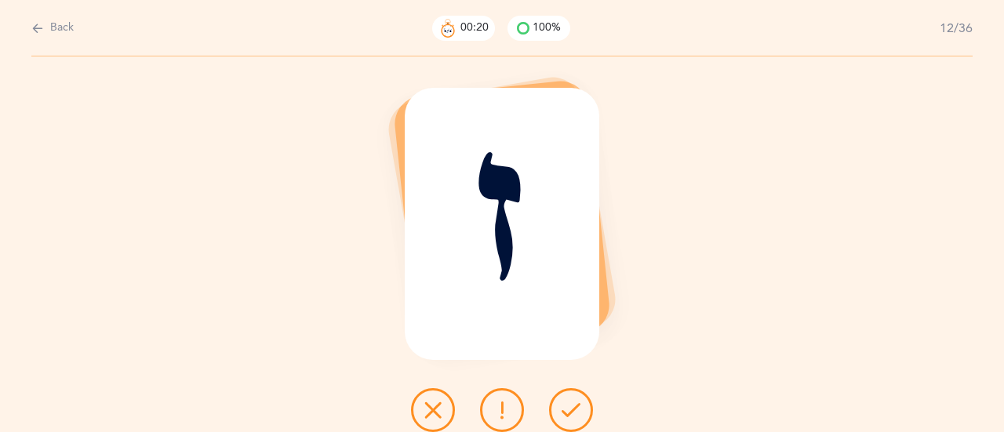
click at [574, 407] on icon at bounding box center [570, 410] width 19 height 19
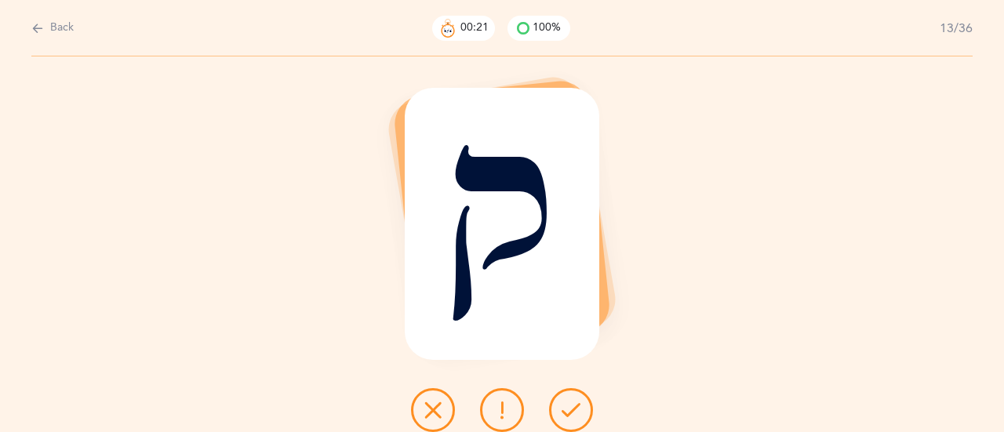
click at [574, 407] on icon at bounding box center [570, 410] width 19 height 19
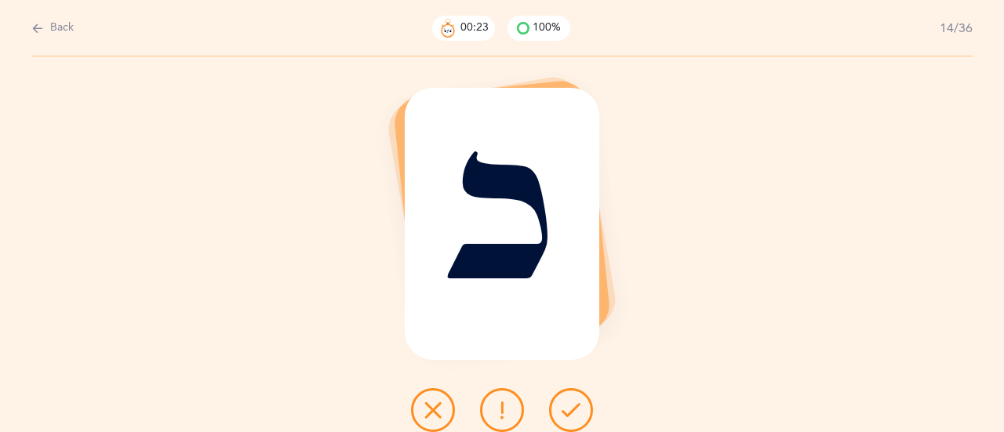
click at [574, 407] on icon at bounding box center [570, 410] width 19 height 19
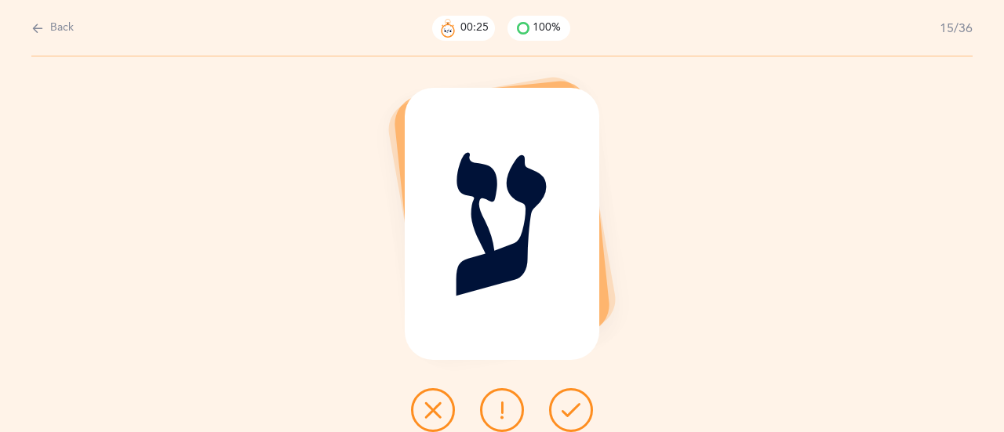
click at [574, 407] on icon at bounding box center [570, 410] width 19 height 19
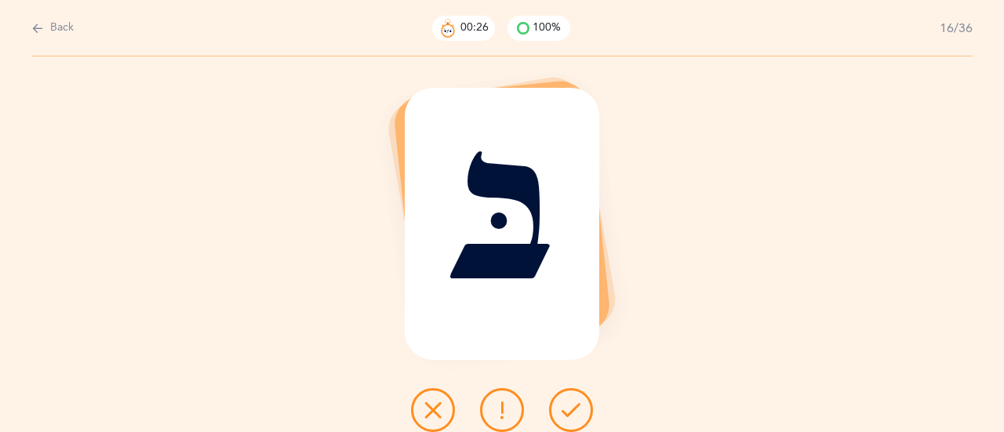
click at [574, 407] on icon at bounding box center [570, 410] width 19 height 19
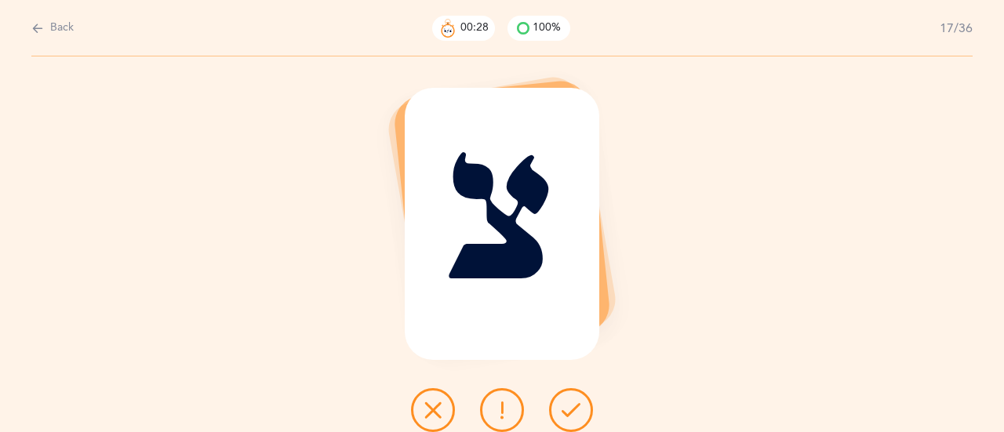
click at [574, 407] on icon at bounding box center [570, 410] width 19 height 19
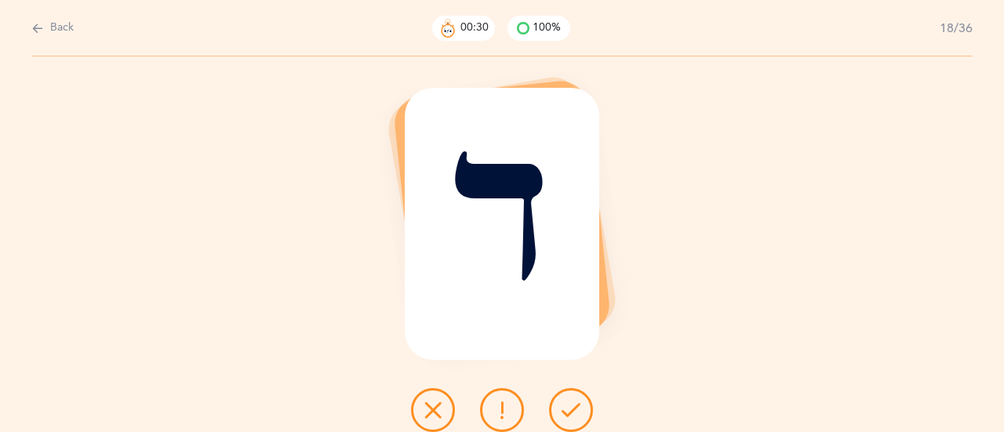
click at [574, 407] on icon at bounding box center [570, 410] width 19 height 19
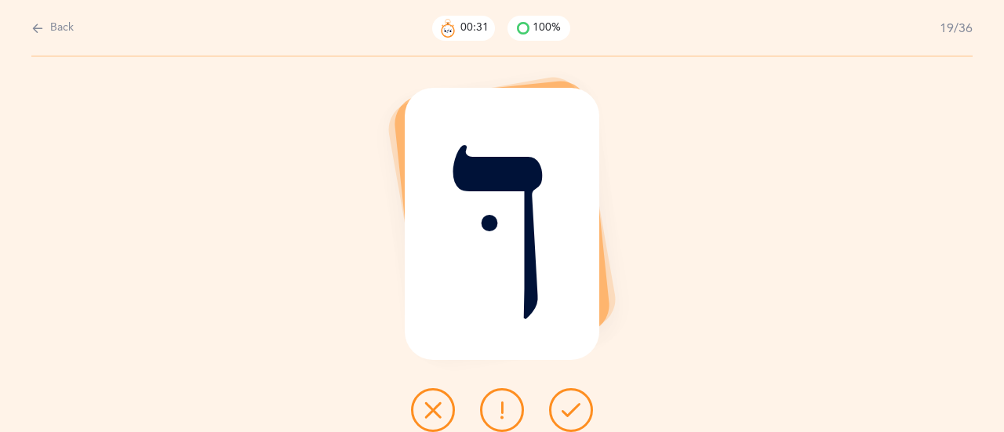
click at [574, 407] on icon at bounding box center [570, 410] width 19 height 19
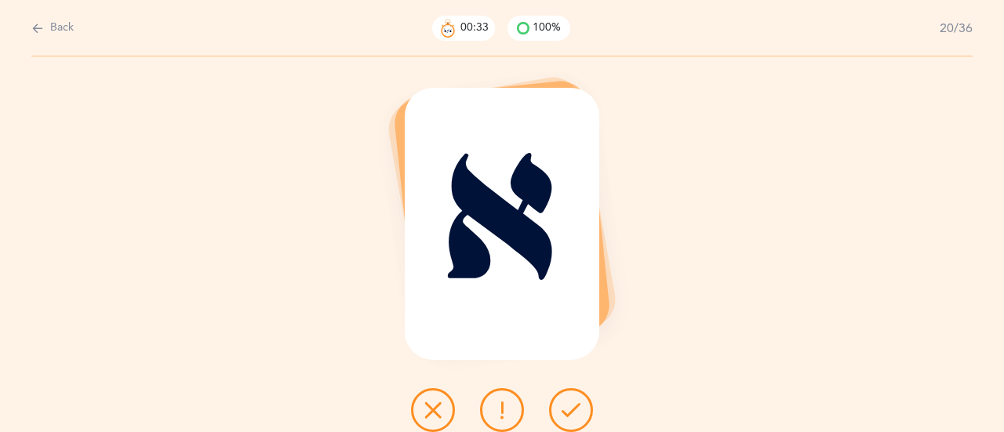
click at [574, 407] on icon at bounding box center [570, 410] width 19 height 19
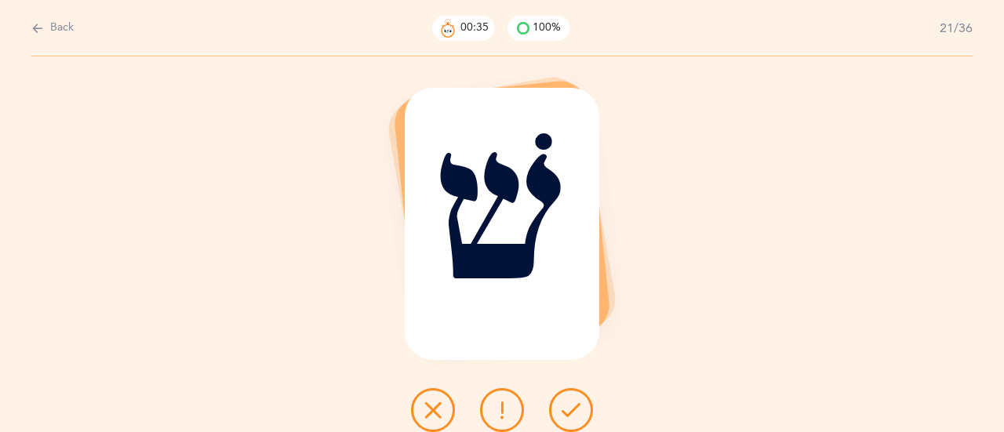
click at [574, 407] on icon at bounding box center [570, 410] width 19 height 19
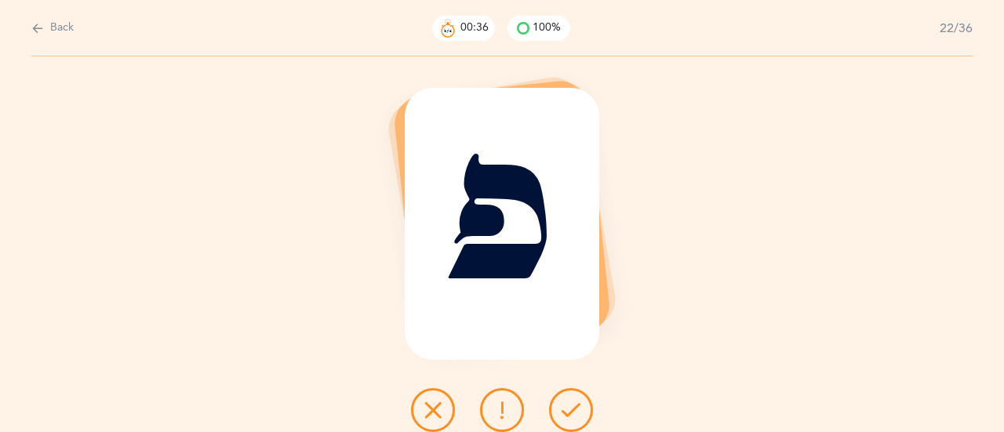
click at [574, 407] on icon at bounding box center [570, 410] width 19 height 19
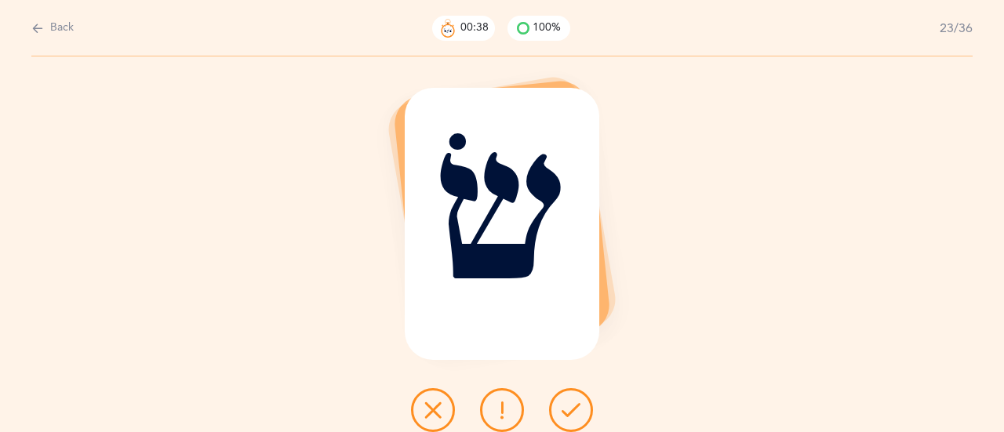
click at [574, 407] on icon at bounding box center [570, 410] width 19 height 19
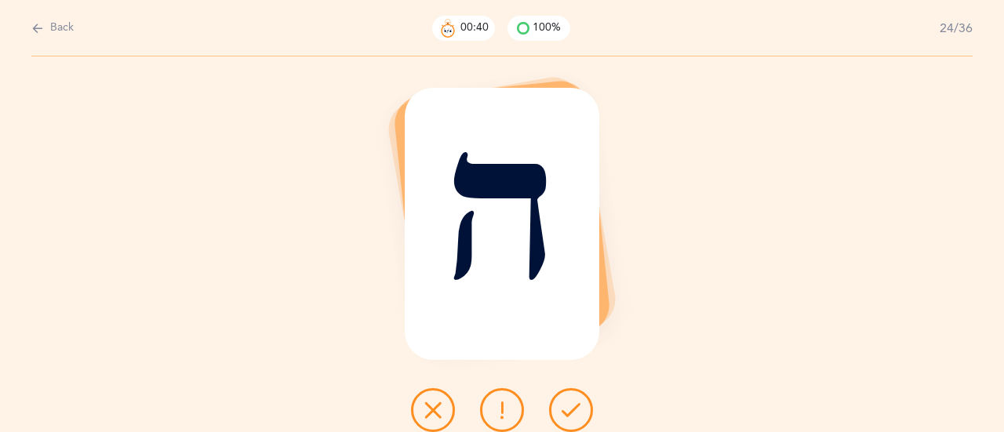
click at [574, 407] on icon at bounding box center [570, 410] width 19 height 19
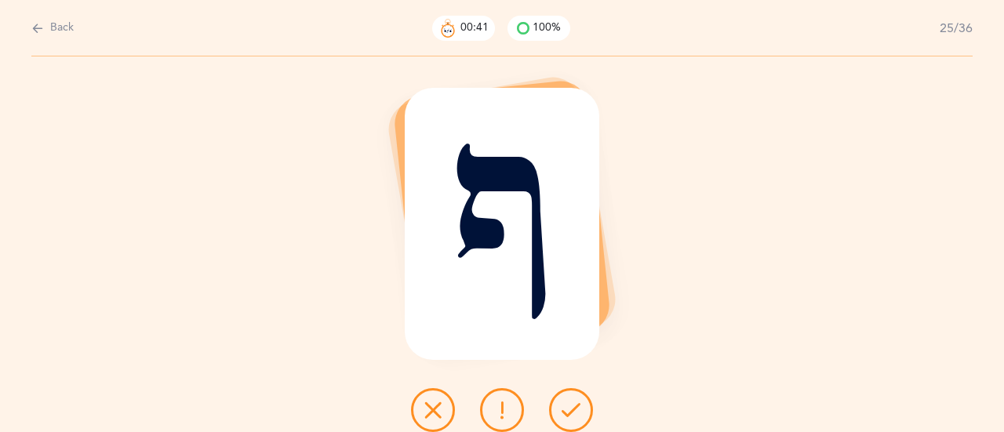
click at [574, 407] on icon at bounding box center [570, 410] width 19 height 19
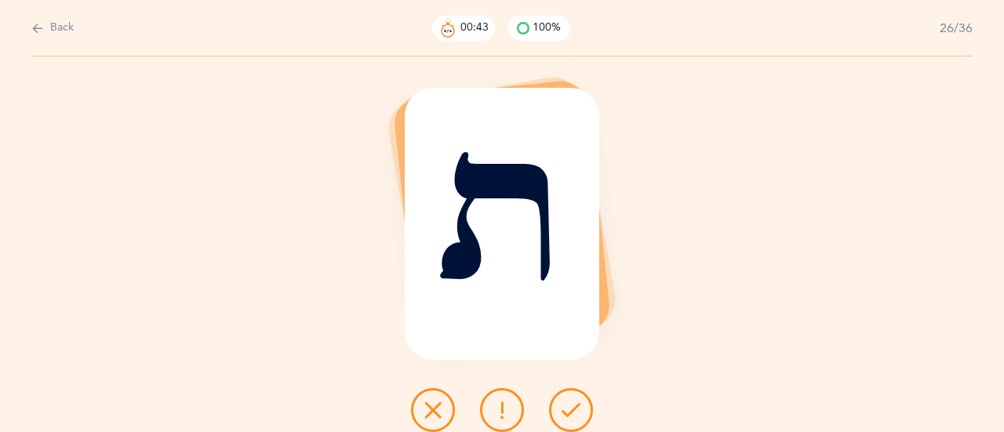
click at [574, 407] on icon at bounding box center [570, 410] width 19 height 19
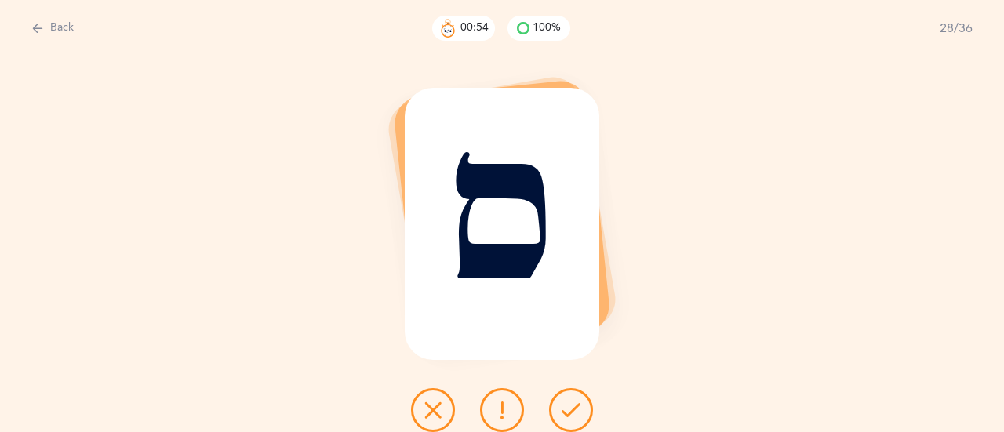
click at [574, 407] on icon at bounding box center [570, 410] width 19 height 19
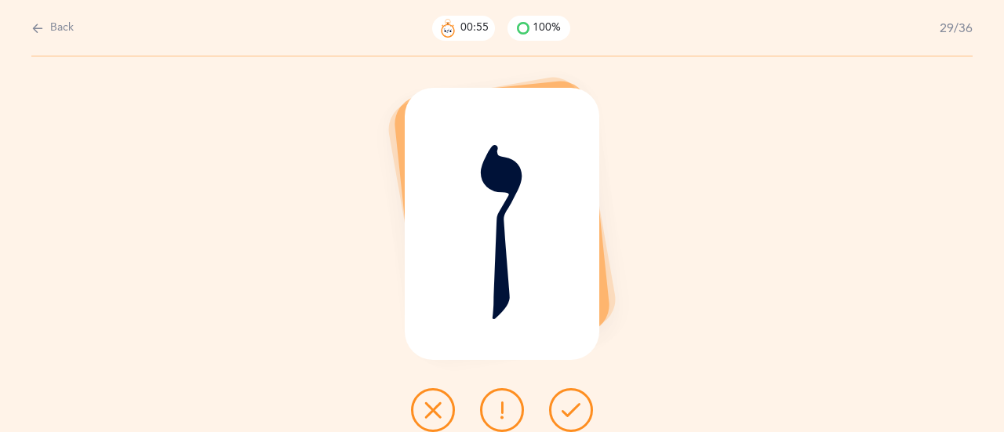
click at [574, 407] on icon at bounding box center [570, 410] width 19 height 19
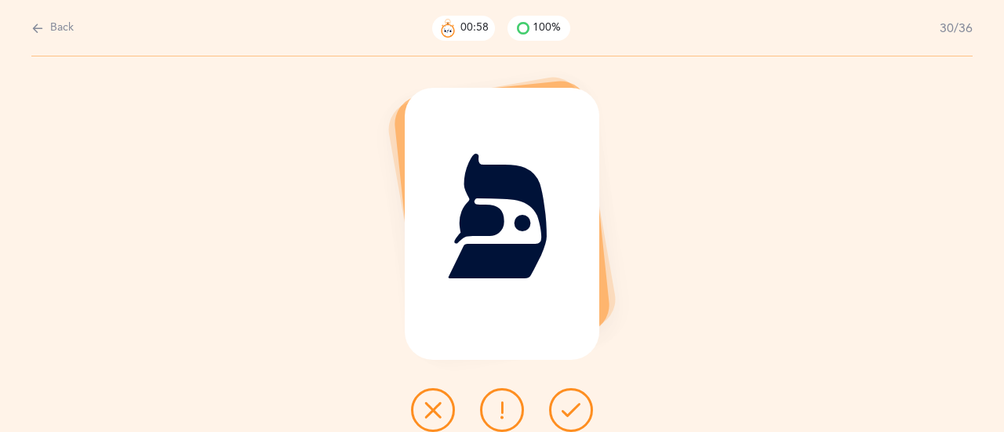
click at [574, 407] on icon at bounding box center [570, 410] width 19 height 19
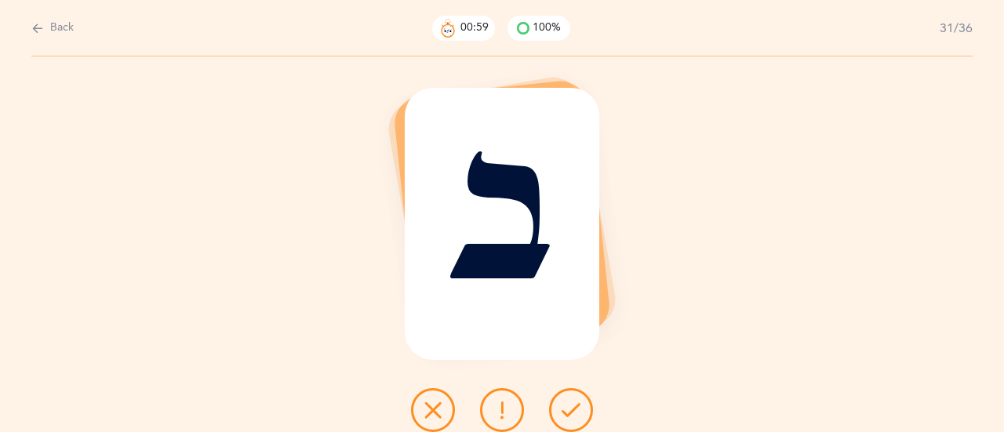
click at [574, 407] on icon at bounding box center [570, 410] width 19 height 19
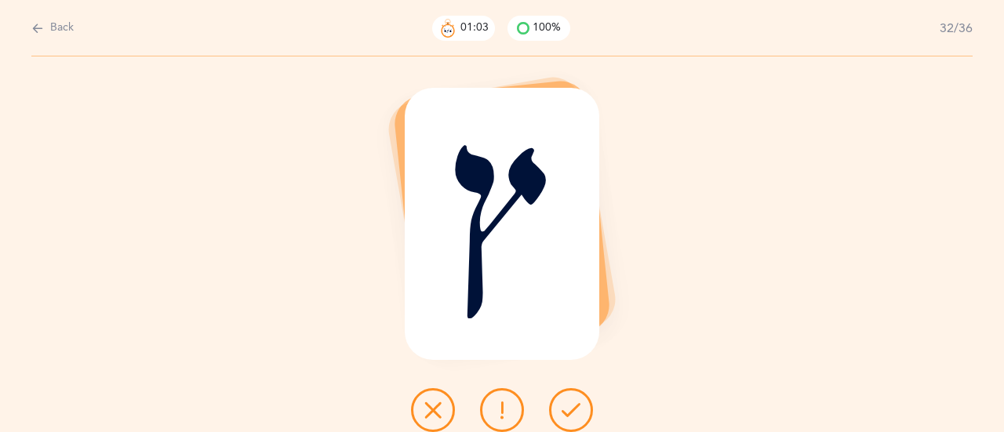
click at [574, 407] on icon at bounding box center [570, 410] width 19 height 19
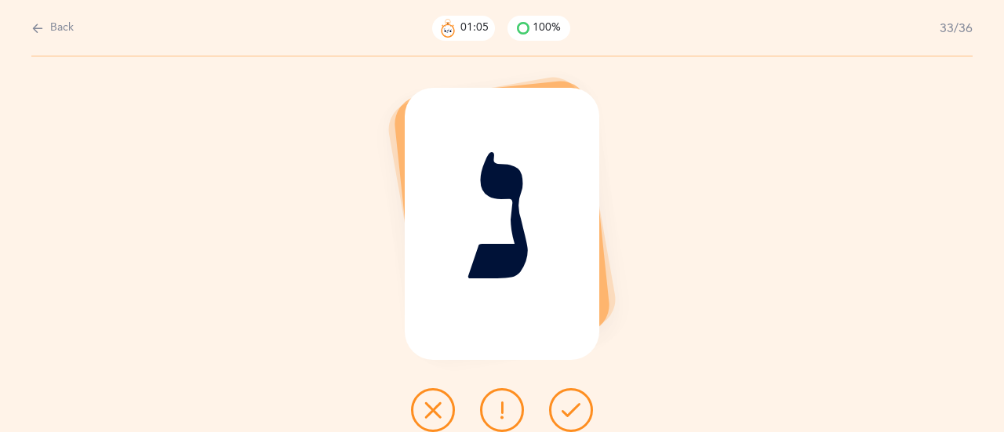
click at [574, 407] on icon at bounding box center [570, 410] width 19 height 19
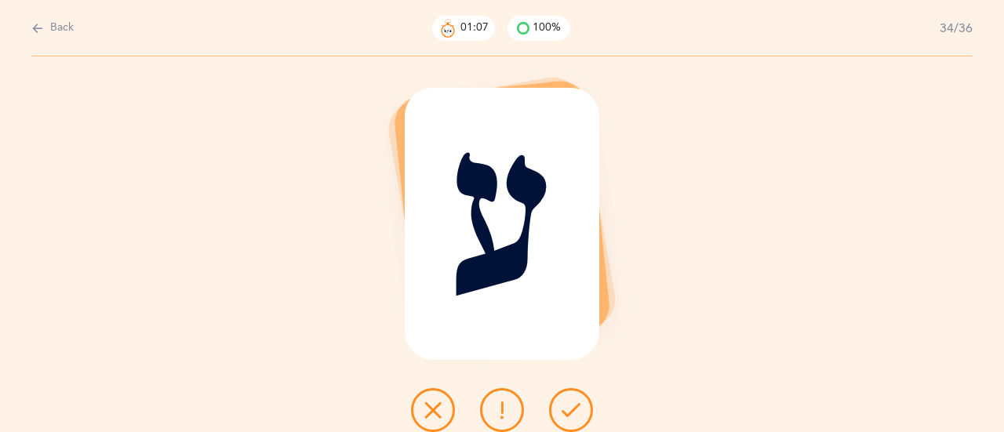
click at [574, 407] on icon at bounding box center [570, 410] width 19 height 19
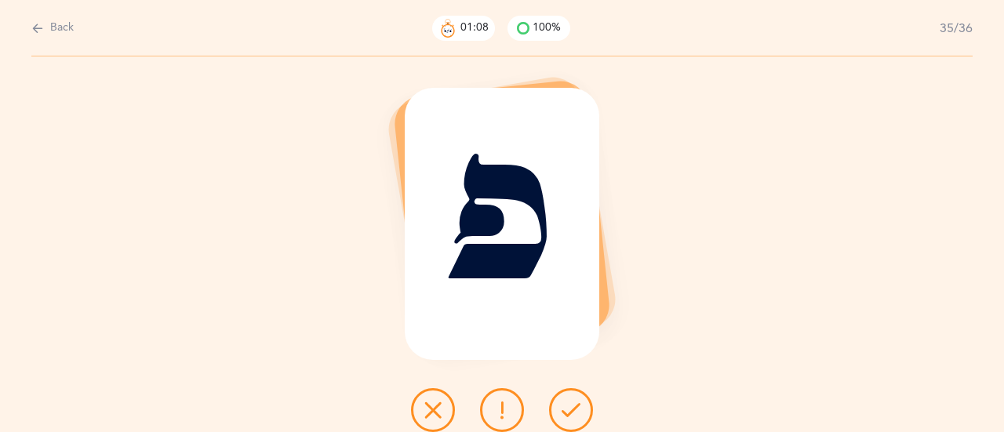
click at [574, 407] on icon at bounding box center [570, 410] width 19 height 19
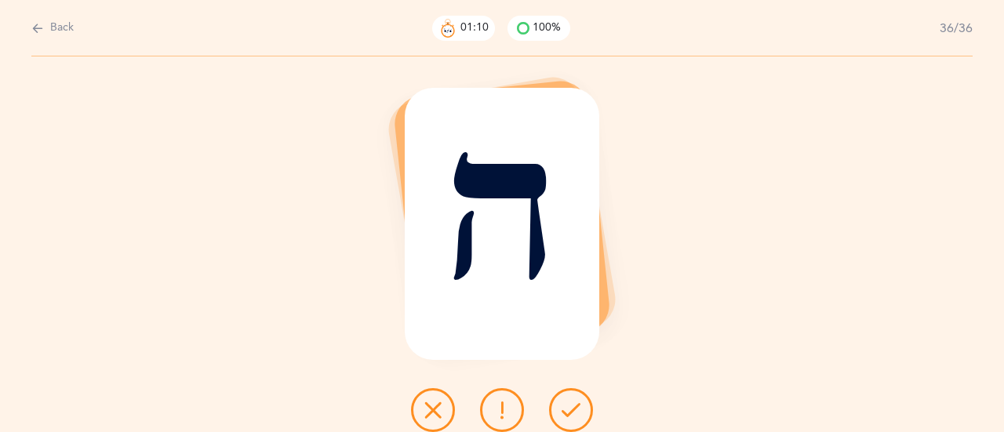
click at [574, 407] on icon at bounding box center [570, 410] width 19 height 19
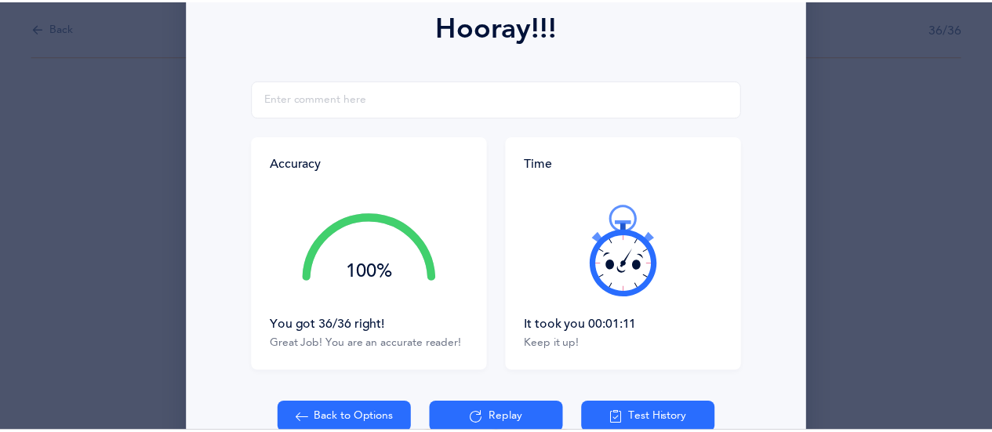
scroll to position [235, 0]
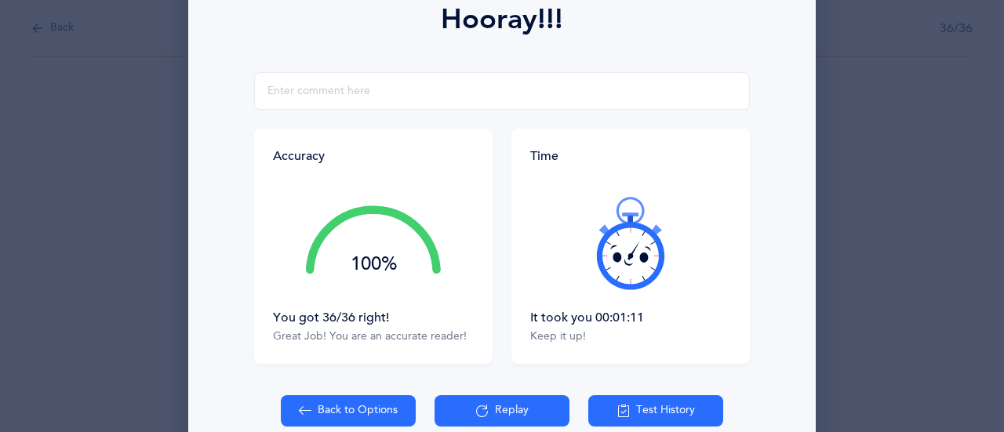
click at [347, 412] on button "Back to Options" at bounding box center [348, 410] width 135 height 31
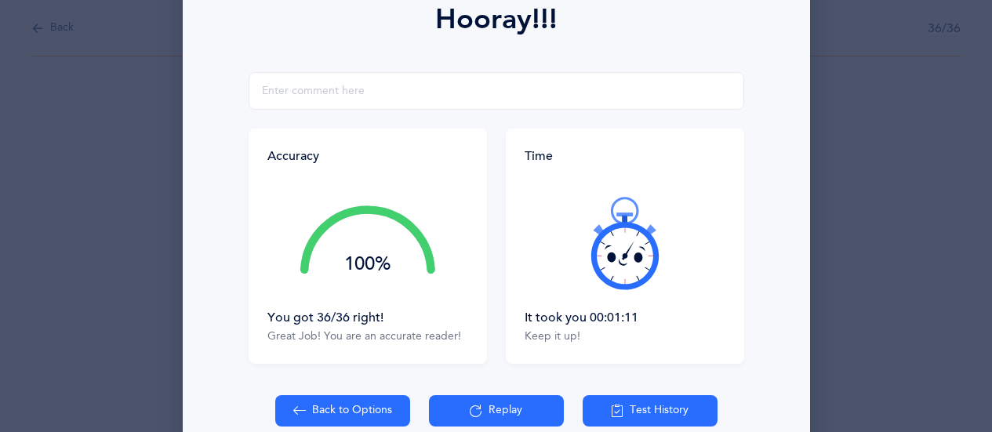
select select "27"
select select "single"
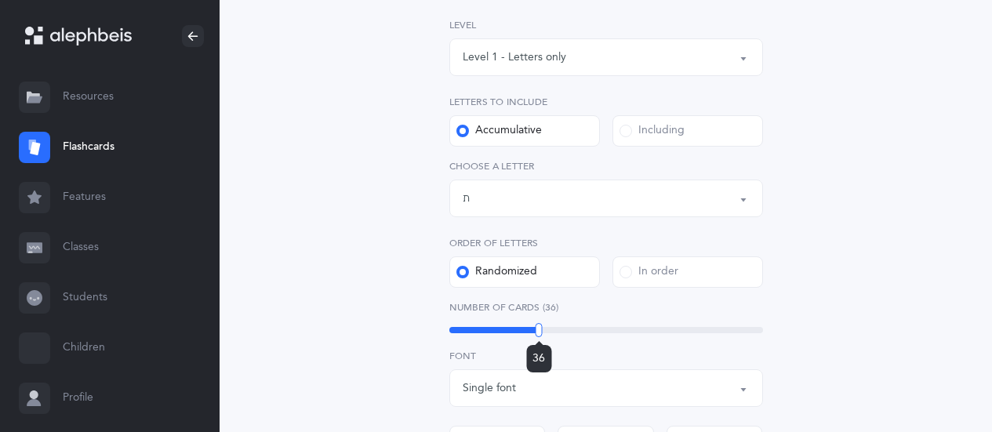
drag, startPoint x: 526, startPoint y: 331, endPoint x: 539, endPoint y: 332, distance: 12.6
click at [539, 332] on div at bounding box center [538, 330] width 7 height 14
click at [885, 321] on div "Letters and Nekudos Choose your Flashcards options Level 1 - Letters only Level…" at bounding box center [605, 374] width 684 height 1006
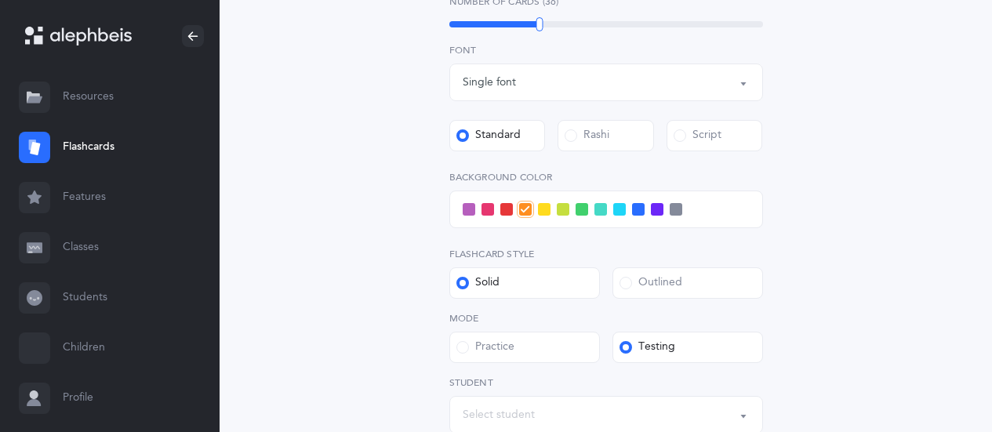
scroll to position [549, 0]
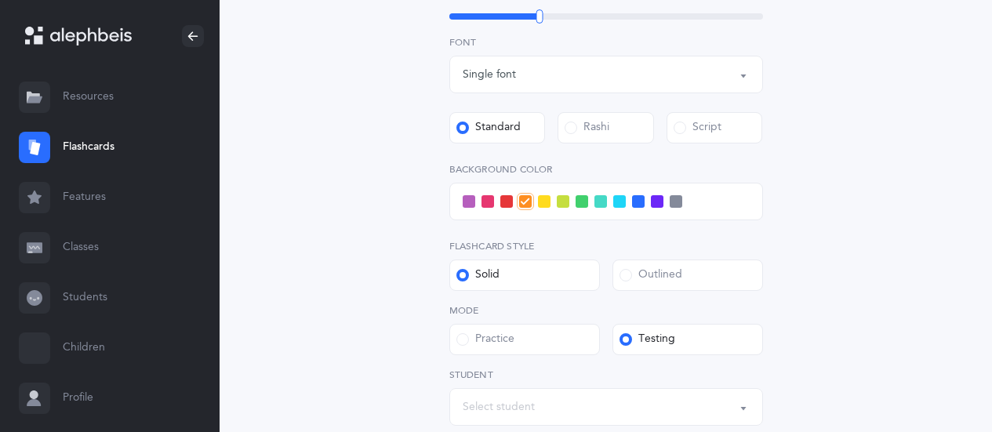
click at [592, 397] on div "Select student" at bounding box center [606, 407] width 287 height 27
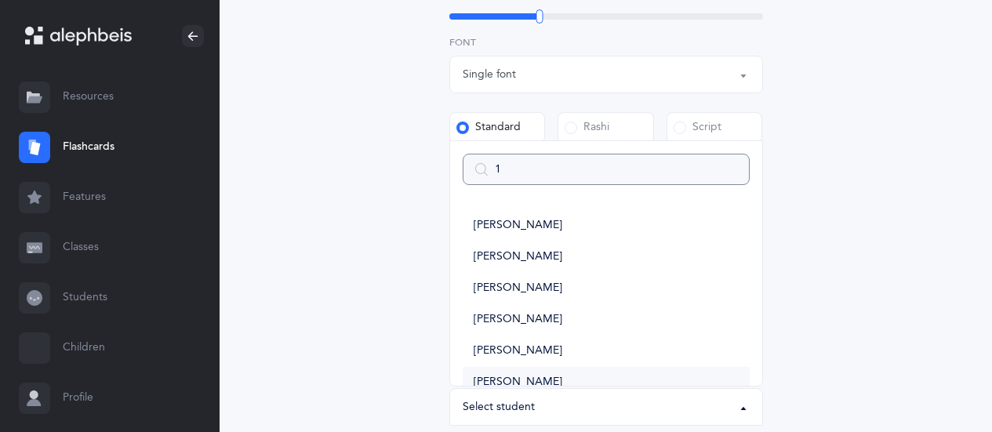
type input "1b"
select select
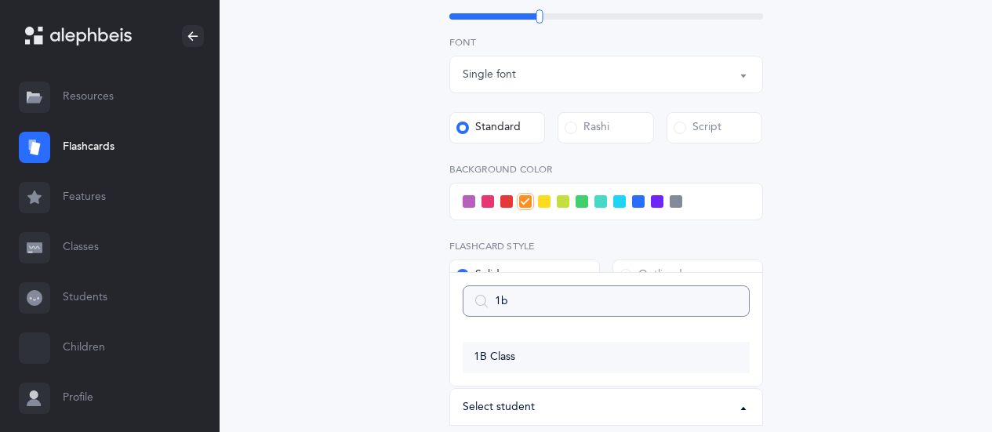
type input "1b"
click at [575, 359] on link "1B Class" at bounding box center [606, 357] width 287 height 31
select select "14645"
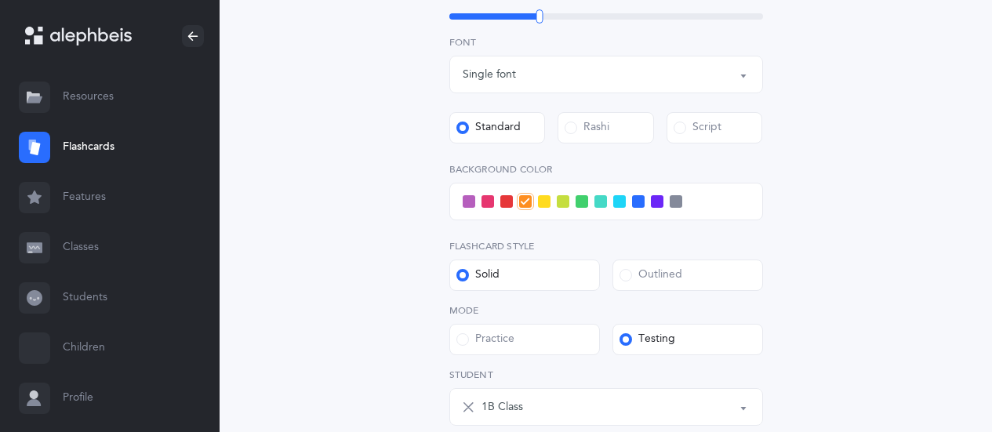
click at [544, 201] on span at bounding box center [544, 201] width 13 height 13
click at [0, 0] on input "checkbox" at bounding box center [0, 0] width 0 height 0
click at [843, 256] on div "Letters and Nekudos Choose your Flashcards options Level 1 - Letters only Level…" at bounding box center [605, 61] width 684 height 1006
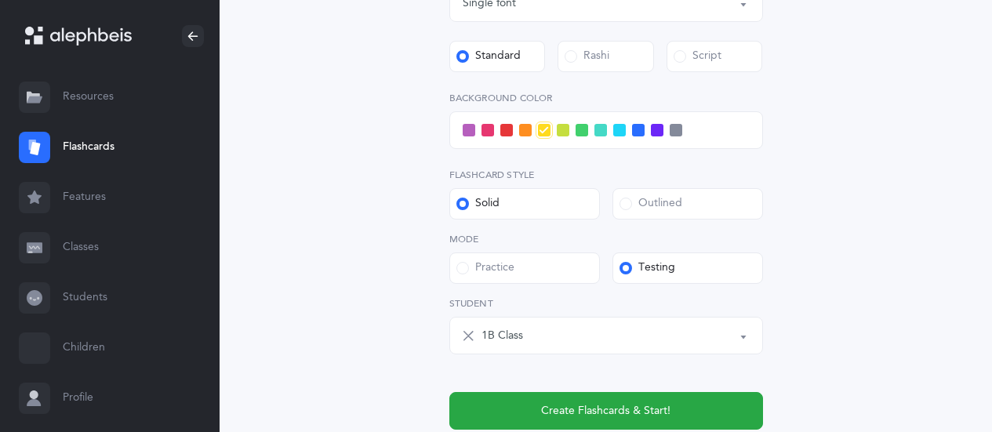
scroll to position [627, 0]
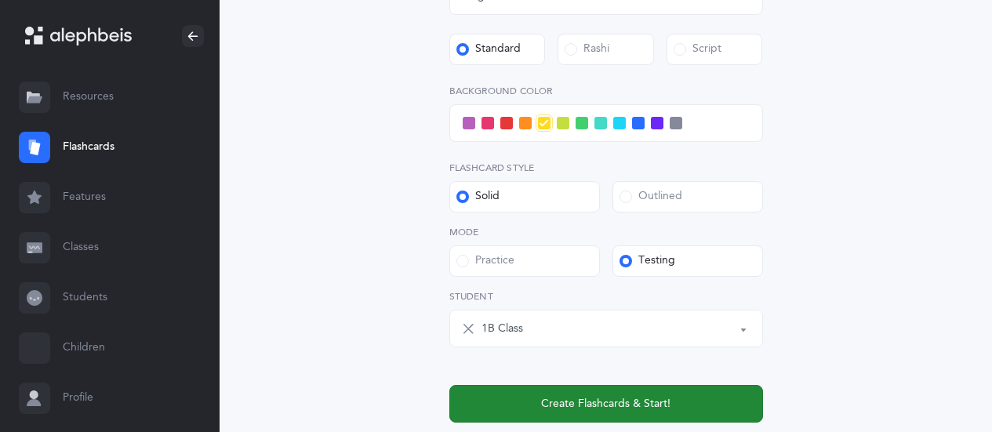
click at [613, 401] on span "Create Flashcards & Start!" at bounding box center [605, 404] width 129 height 16
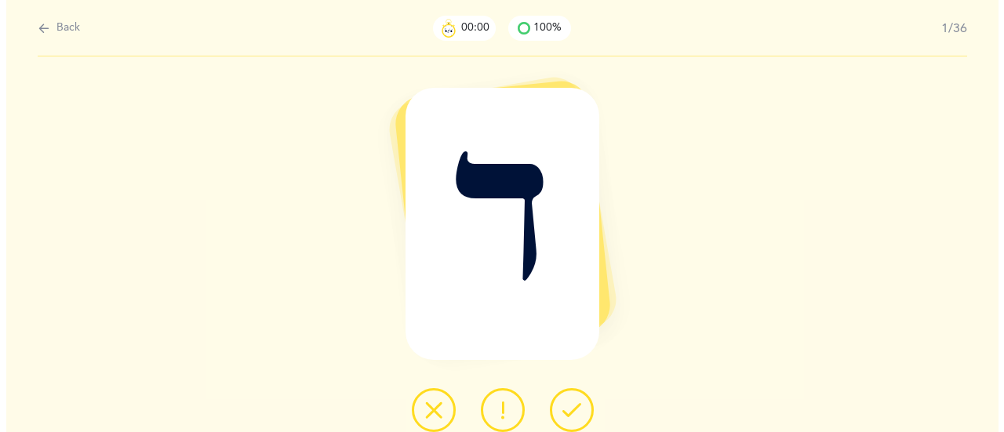
scroll to position [0, 0]
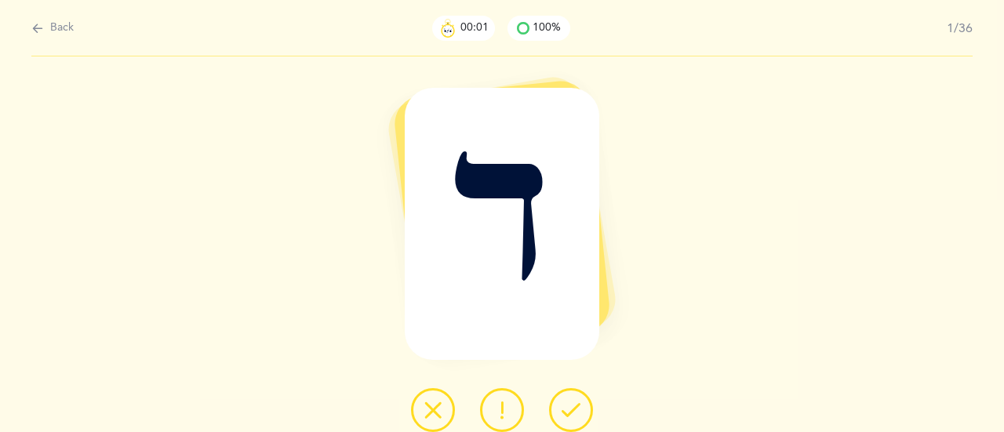
click at [568, 410] on icon at bounding box center [570, 410] width 19 height 19
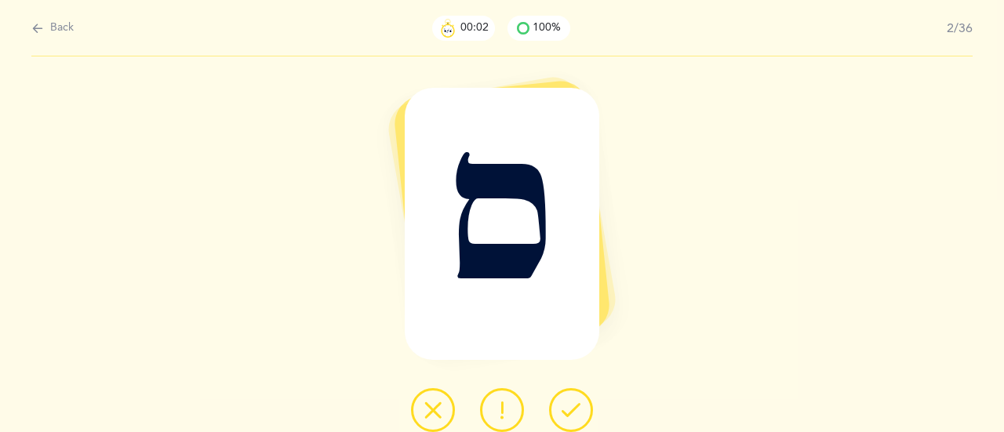
click at [574, 413] on icon at bounding box center [570, 410] width 19 height 19
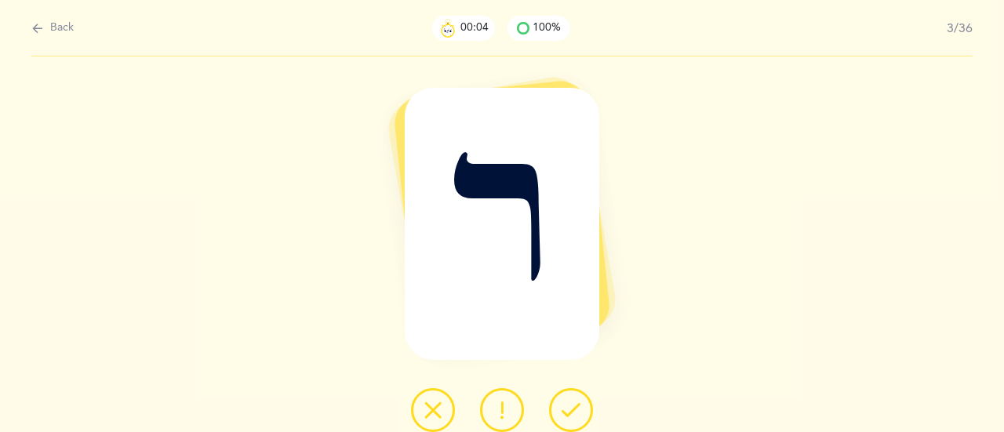
click at [574, 413] on icon at bounding box center [570, 410] width 19 height 19
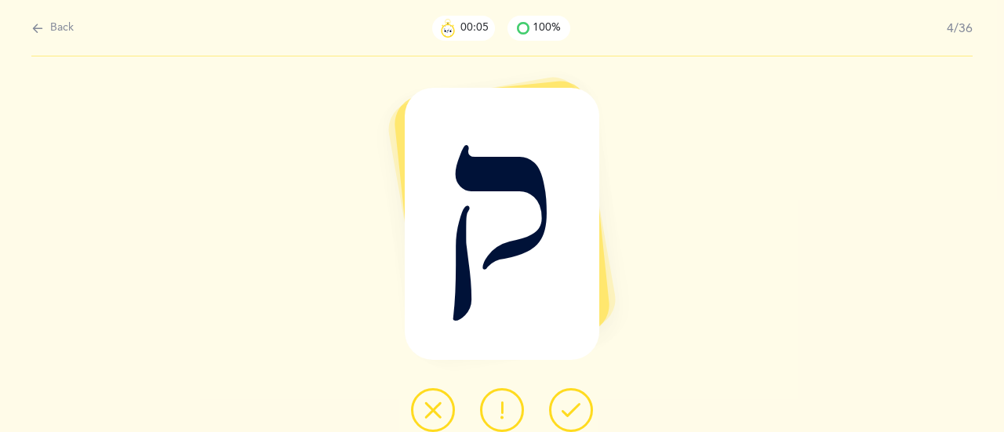
click at [574, 413] on icon at bounding box center [570, 410] width 19 height 19
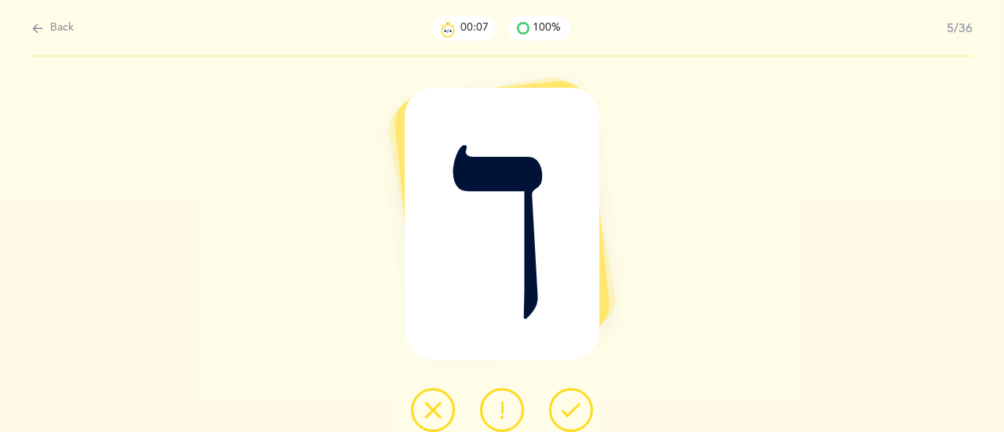
click at [574, 413] on icon at bounding box center [570, 410] width 19 height 19
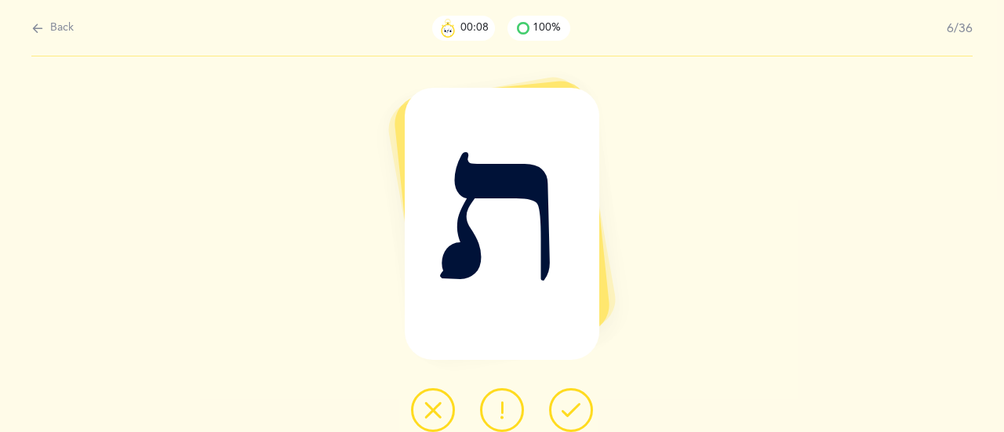
click at [574, 413] on icon at bounding box center [570, 410] width 19 height 19
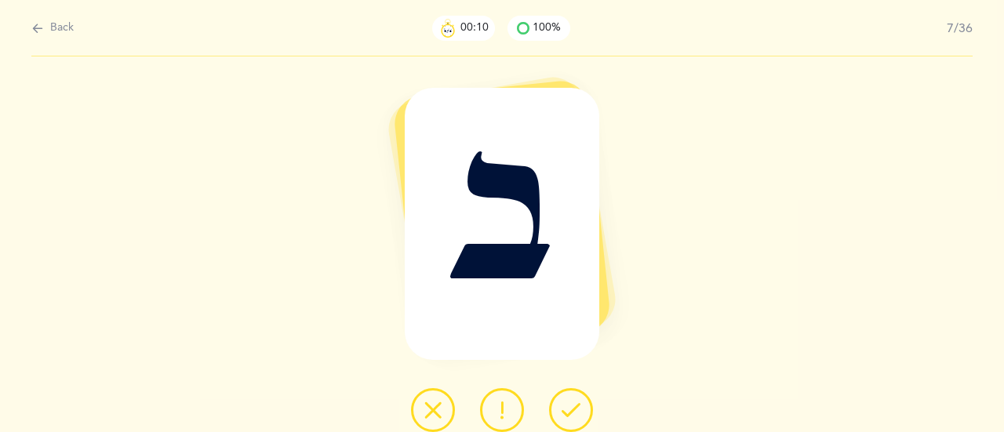
click at [574, 413] on icon at bounding box center [570, 410] width 19 height 19
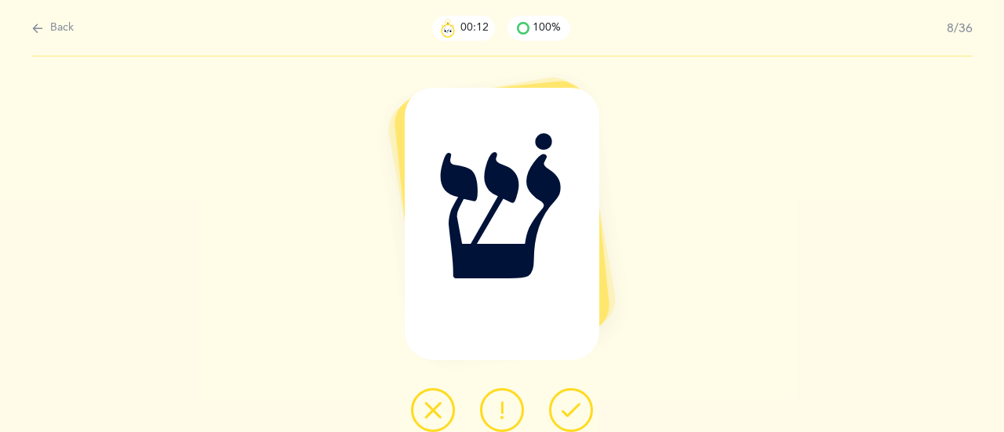
click at [574, 413] on icon at bounding box center [570, 410] width 19 height 19
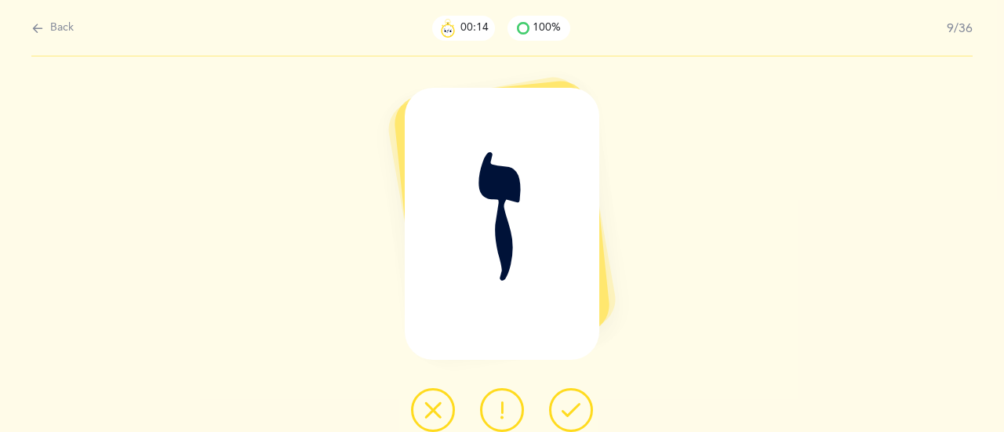
click at [574, 413] on icon at bounding box center [570, 410] width 19 height 19
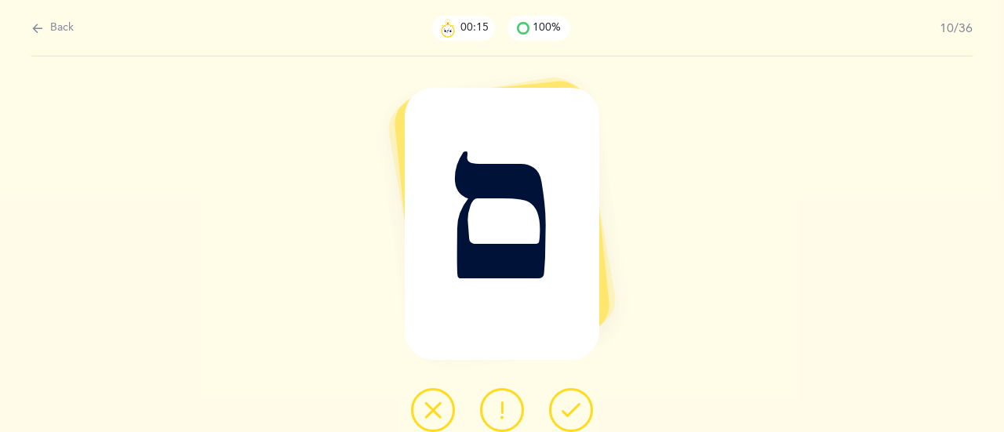
click at [574, 413] on icon at bounding box center [570, 410] width 19 height 19
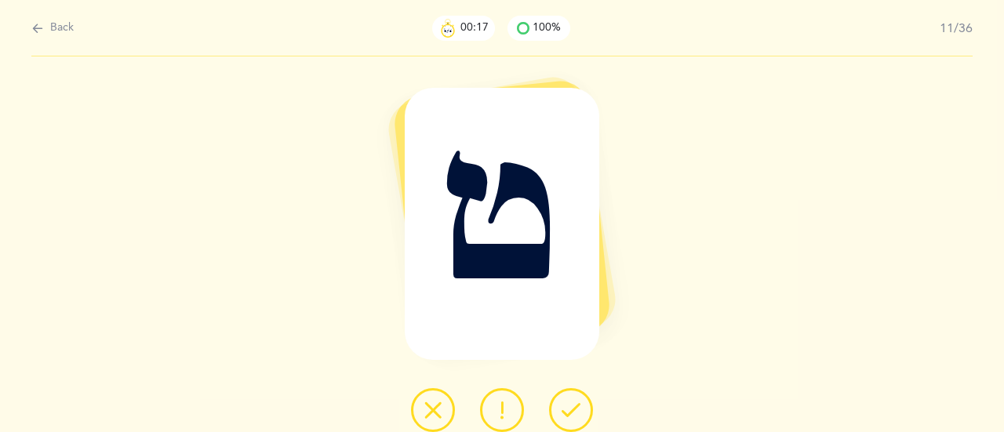
click at [574, 413] on icon at bounding box center [570, 410] width 19 height 19
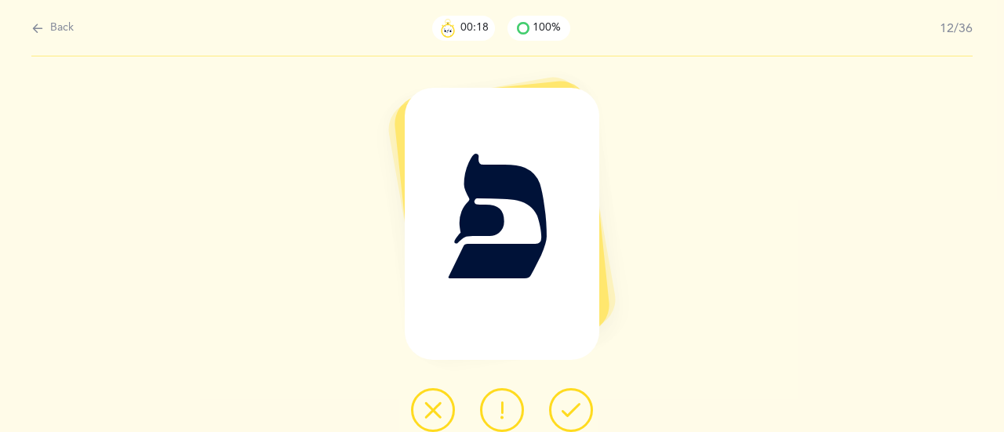
click at [574, 413] on icon at bounding box center [570, 410] width 19 height 19
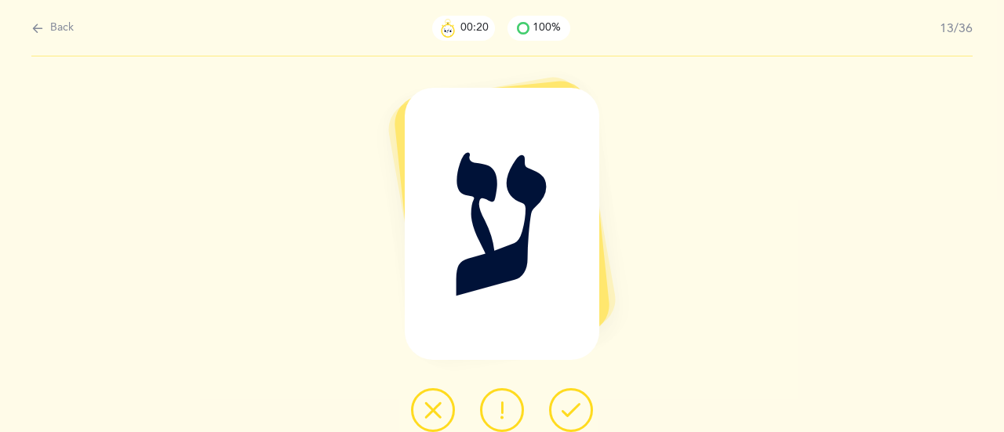
click at [574, 413] on icon at bounding box center [570, 410] width 19 height 19
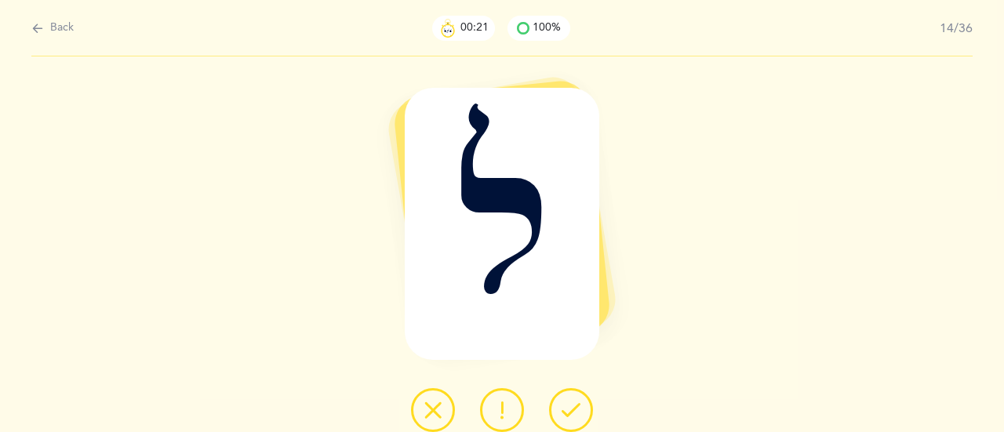
click at [574, 413] on icon at bounding box center [570, 410] width 19 height 19
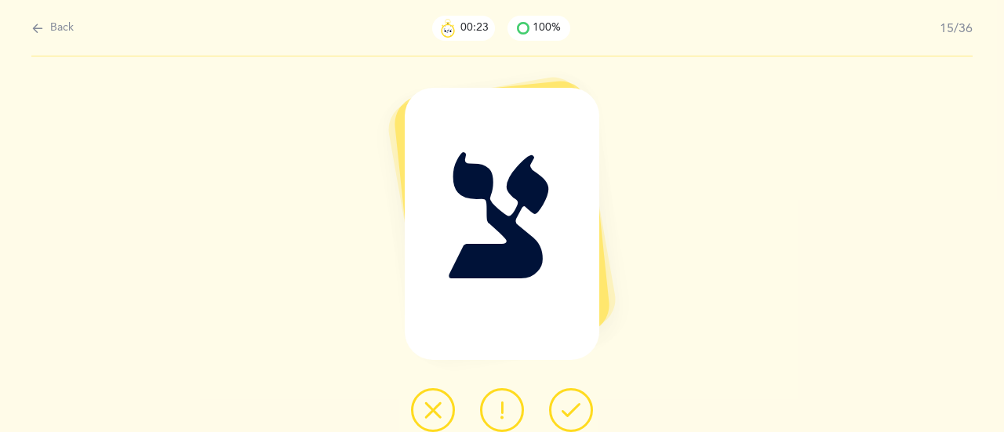
click at [574, 413] on icon at bounding box center [570, 410] width 19 height 19
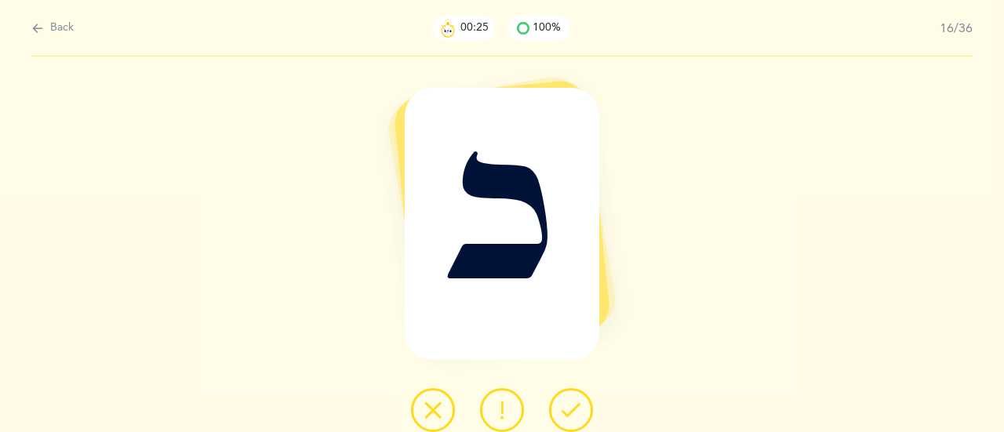
click at [573, 410] on icon at bounding box center [570, 410] width 19 height 19
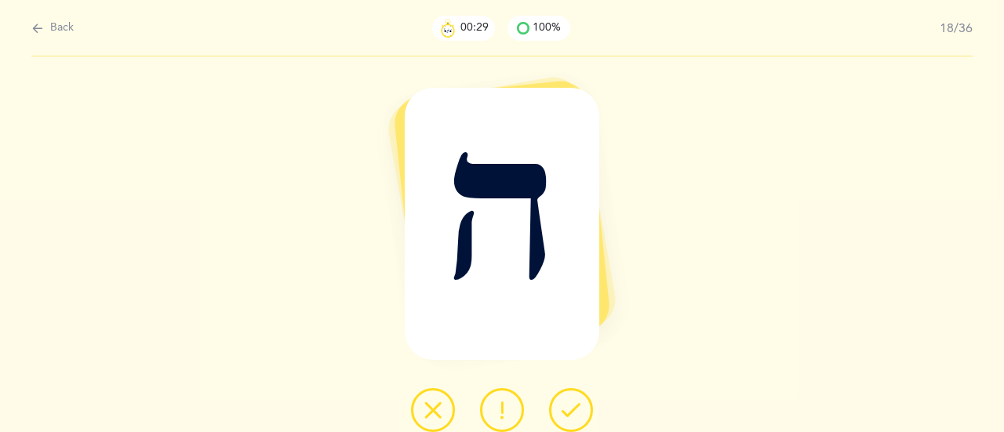
click at [573, 410] on icon at bounding box center [570, 410] width 19 height 19
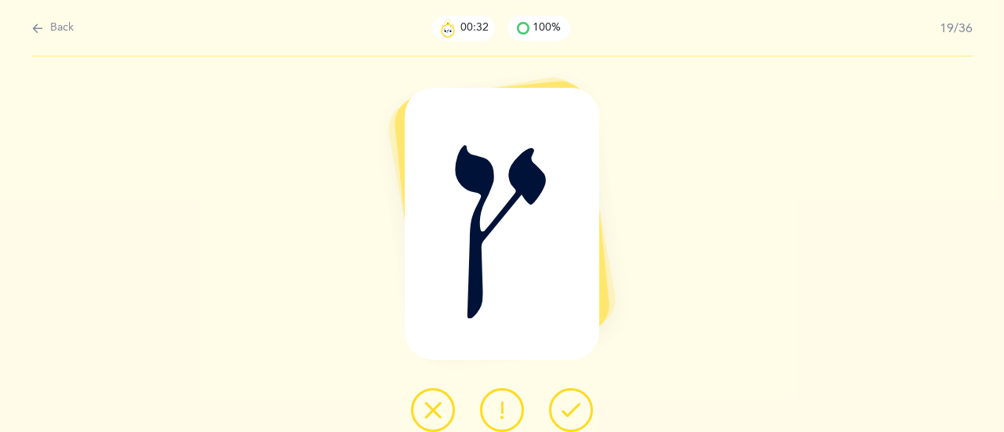
click at [573, 410] on icon at bounding box center [570, 410] width 19 height 19
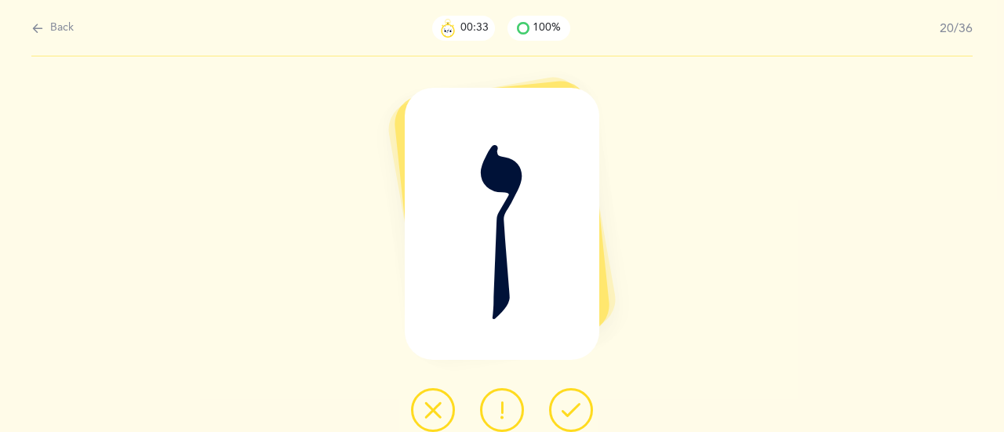
click at [573, 410] on icon at bounding box center [570, 410] width 19 height 19
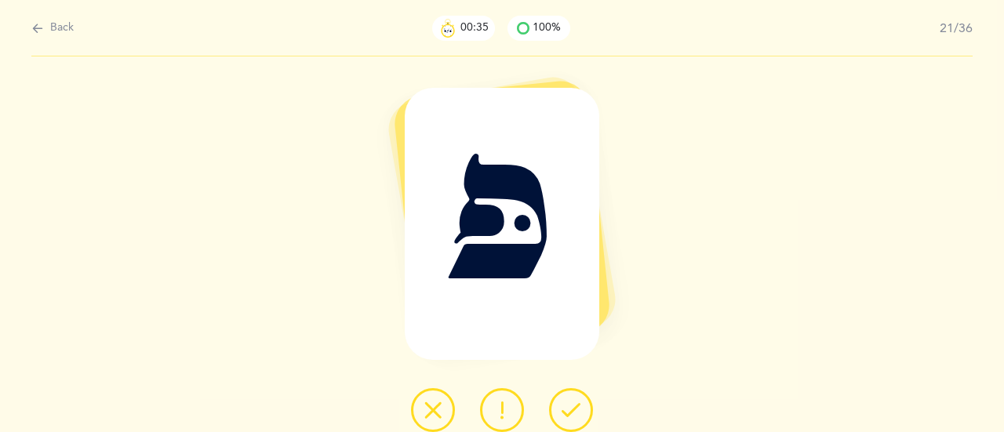
click at [573, 410] on icon at bounding box center [570, 410] width 19 height 19
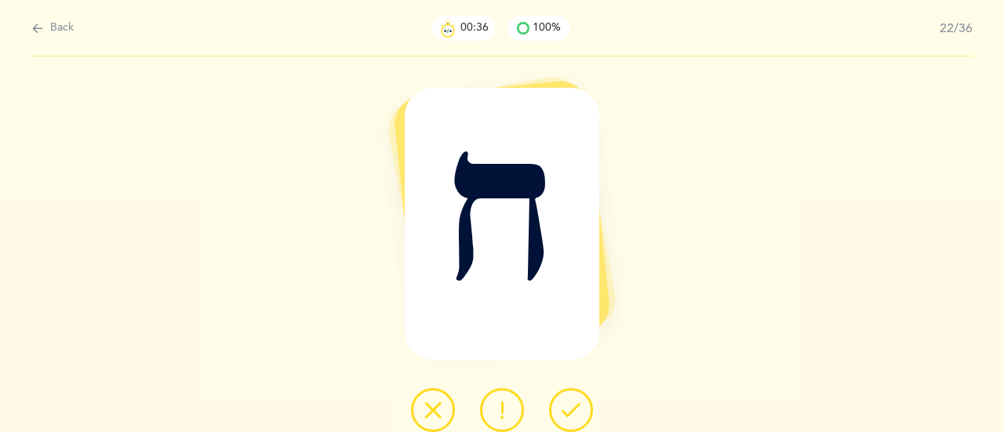
click at [573, 410] on icon at bounding box center [570, 410] width 19 height 19
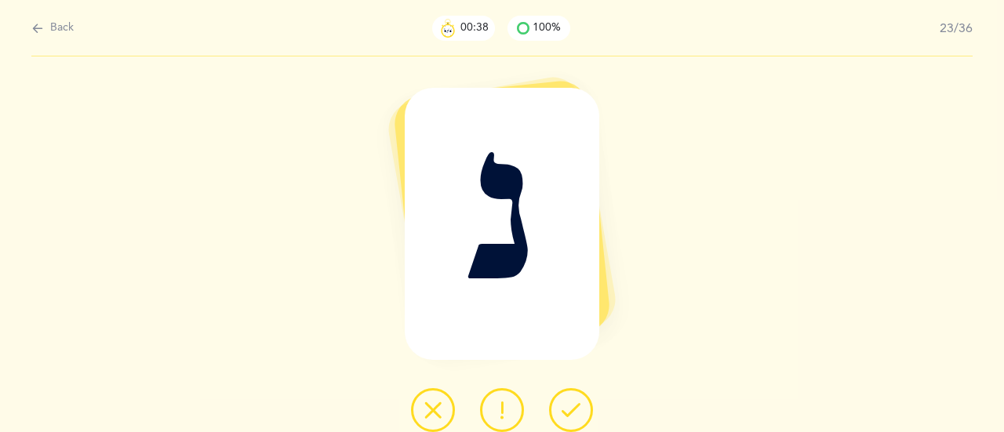
click at [573, 410] on icon at bounding box center [570, 410] width 19 height 19
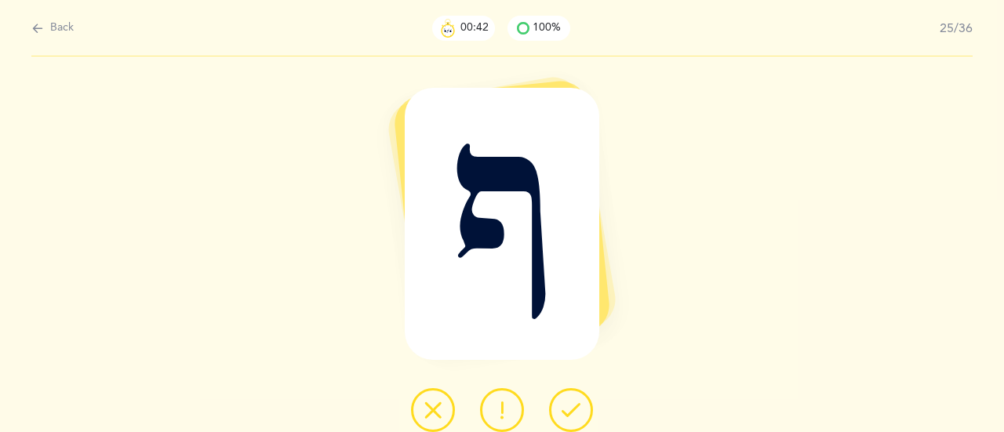
click at [573, 410] on icon at bounding box center [570, 410] width 19 height 19
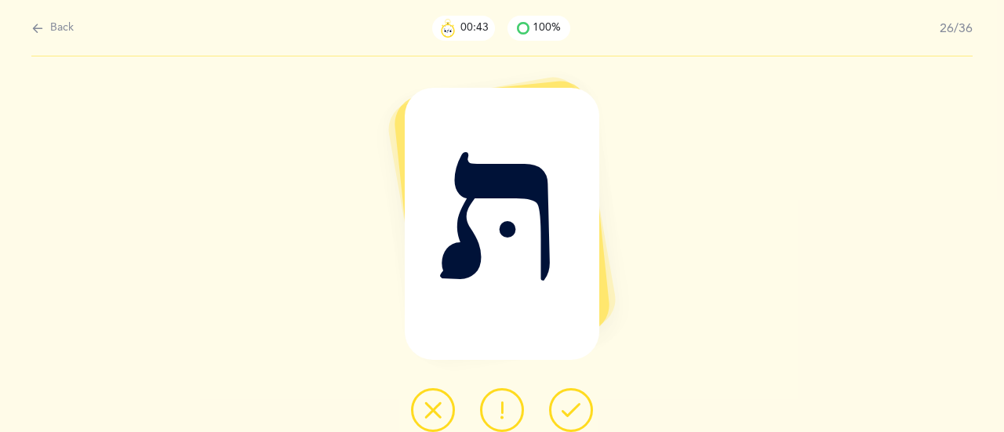
click at [573, 410] on icon at bounding box center [570, 410] width 19 height 19
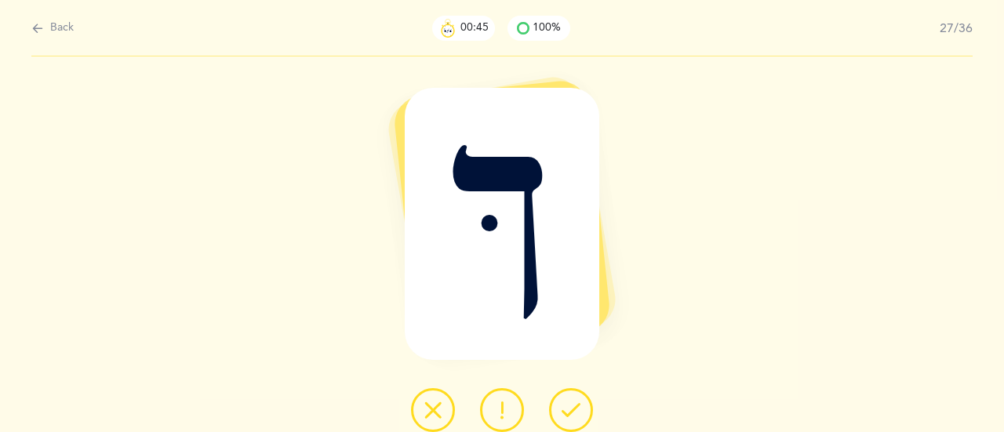
click at [573, 410] on icon at bounding box center [570, 410] width 19 height 19
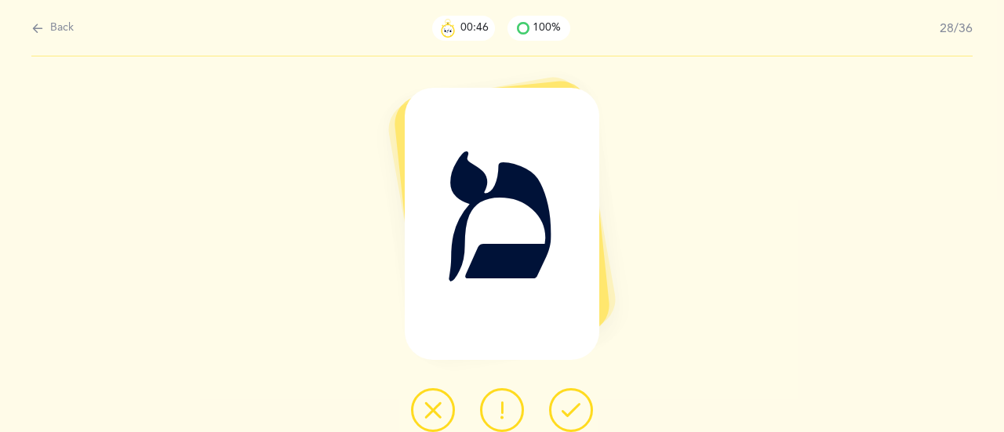
click at [573, 410] on icon at bounding box center [570, 410] width 19 height 19
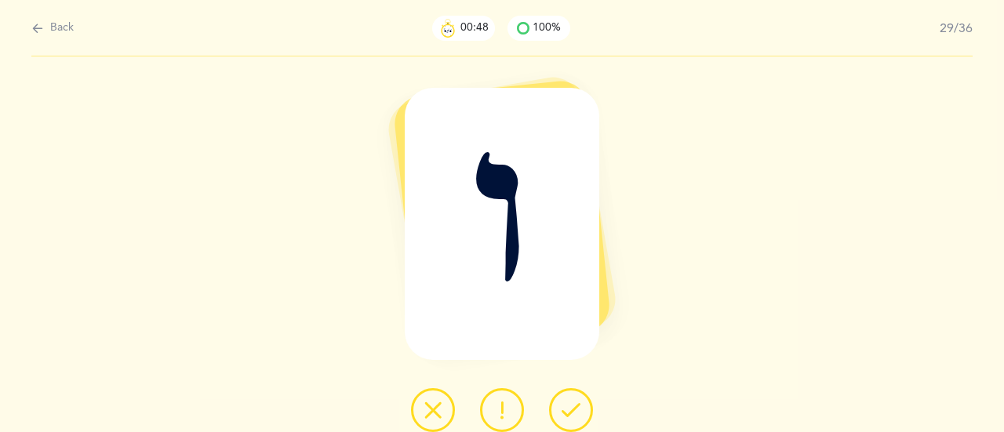
click at [573, 410] on icon at bounding box center [570, 410] width 19 height 19
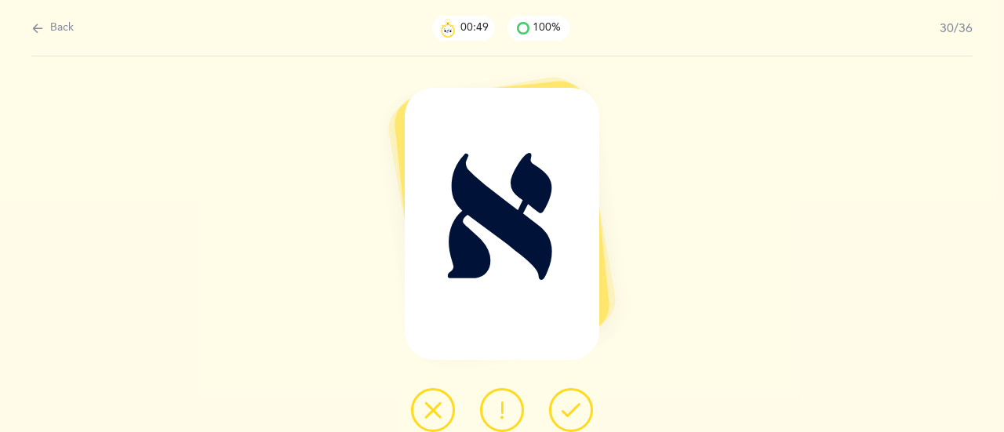
click at [573, 410] on icon at bounding box center [570, 410] width 19 height 19
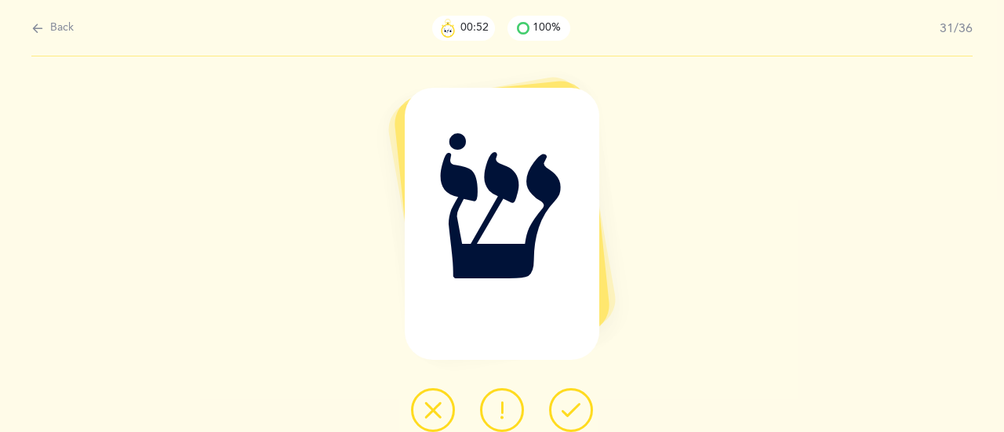
click at [573, 410] on icon at bounding box center [570, 410] width 19 height 19
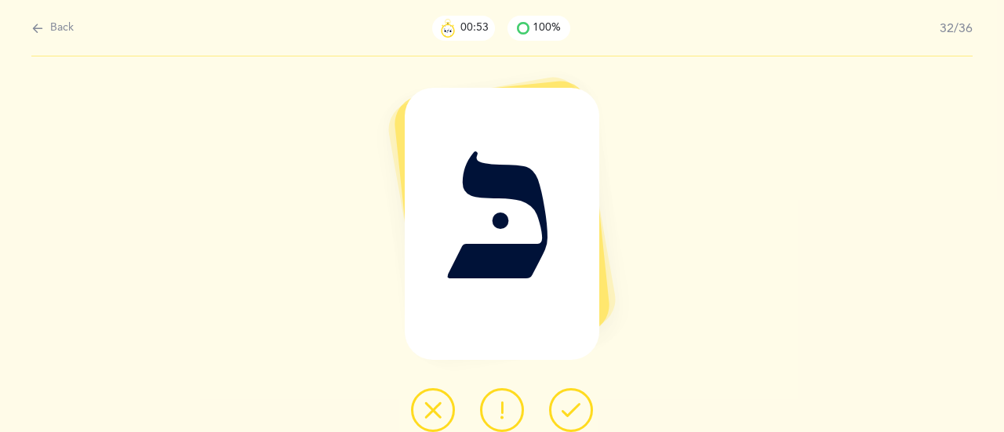
click at [573, 410] on icon at bounding box center [570, 410] width 19 height 19
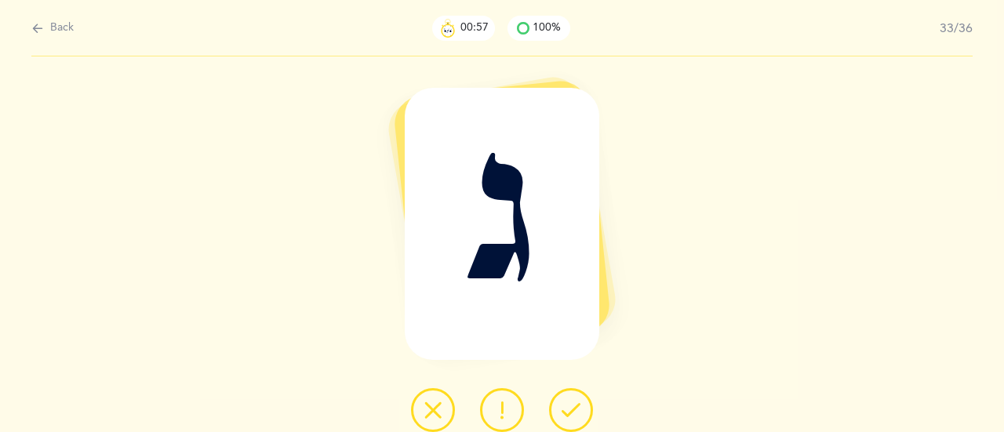
click at [573, 410] on icon at bounding box center [570, 410] width 19 height 19
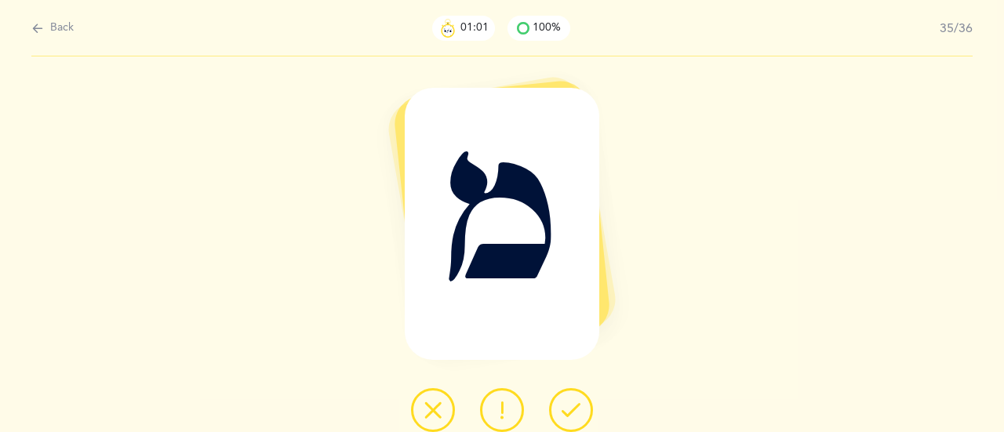
click at [573, 410] on icon at bounding box center [570, 410] width 19 height 19
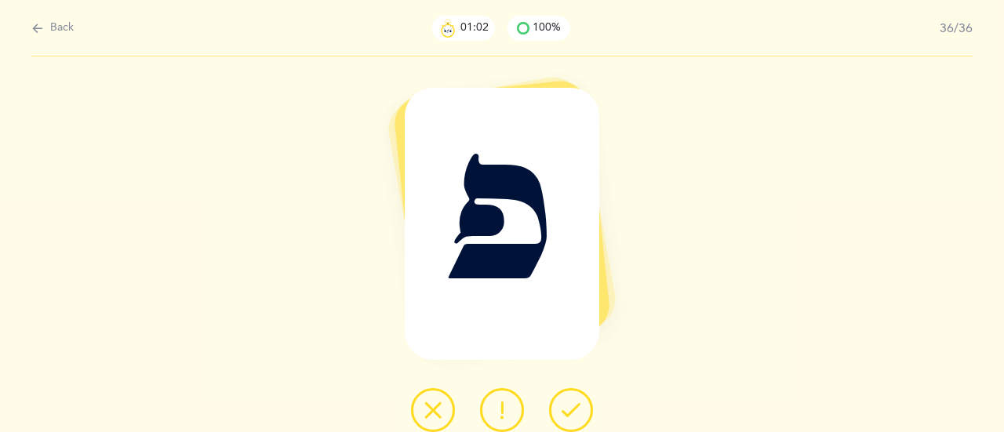
click at [573, 410] on icon at bounding box center [570, 410] width 19 height 19
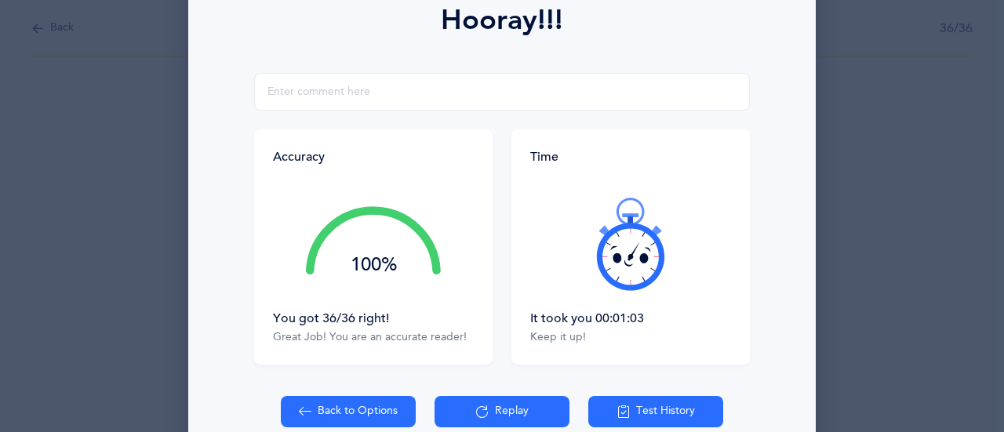
scroll to position [235, 0]
